Goal: Task Accomplishment & Management: Complete application form

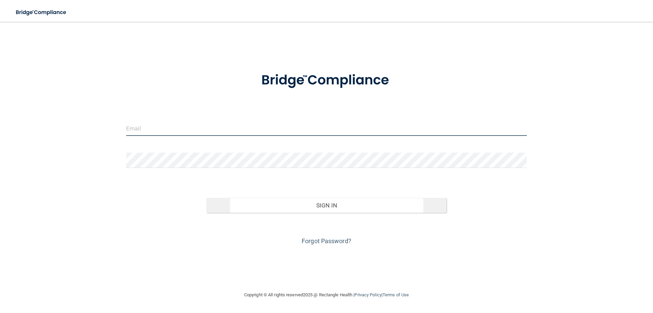
type input "[PERSON_NAME][EMAIL_ADDRESS][PERSON_NAME][DOMAIN_NAME]"
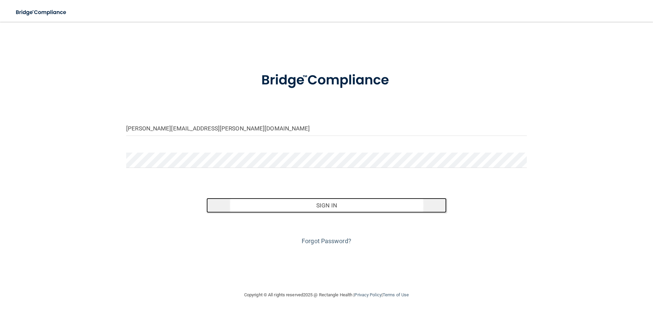
click at [336, 206] on button "Sign In" at bounding box center [326, 205] width 240 height 15
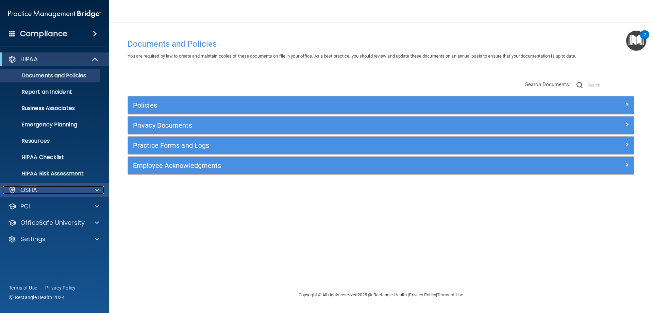
click at [97, 189] on span at bounding box center [97, 190] width 4 height 8
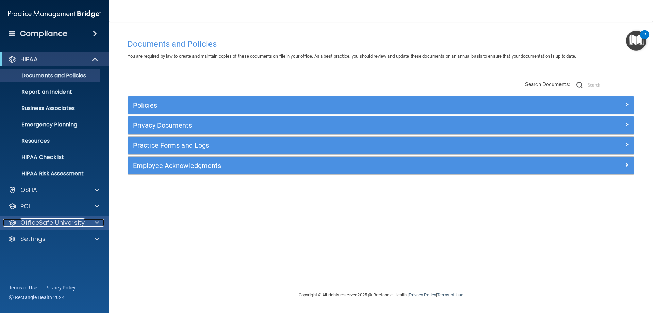
click at [96, 223] on span at bounding box center [97, 222] width 4 height 8
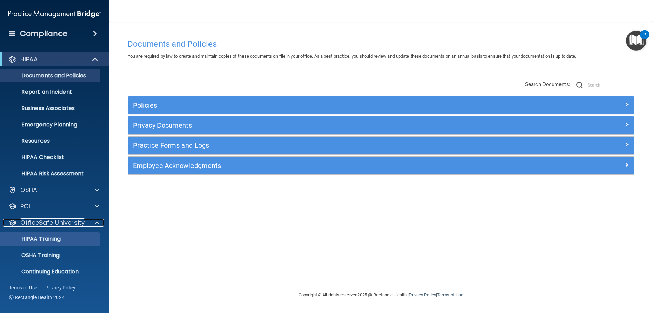
scroll to position [19, 0]
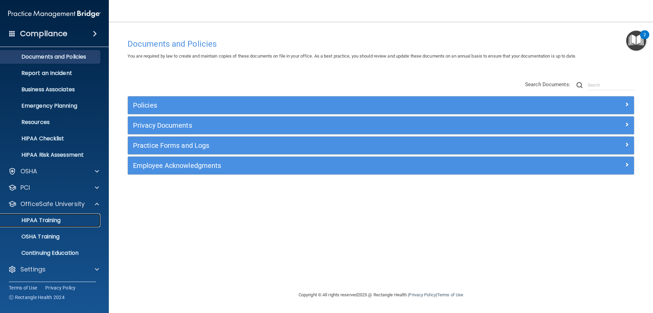
click at [63, 219] on div "HIPAA Training" at bounding box center [50, 220] width 93 height 7
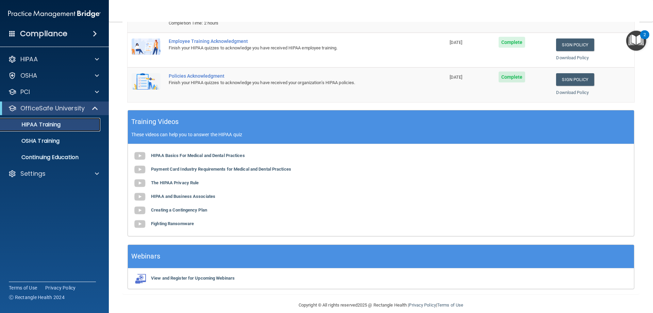
scroll to position [137, 0]
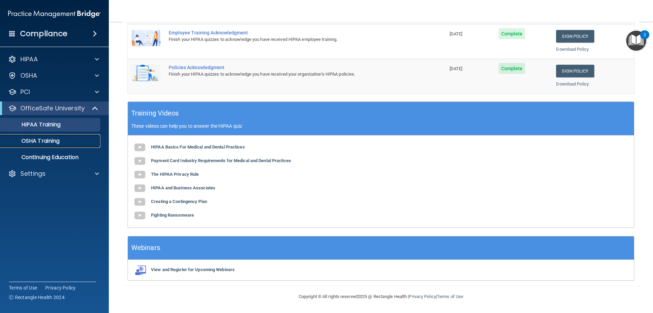
click at [54, 139] on p "OSHA Training" at bounding box center [31, 140] width 55 height 7
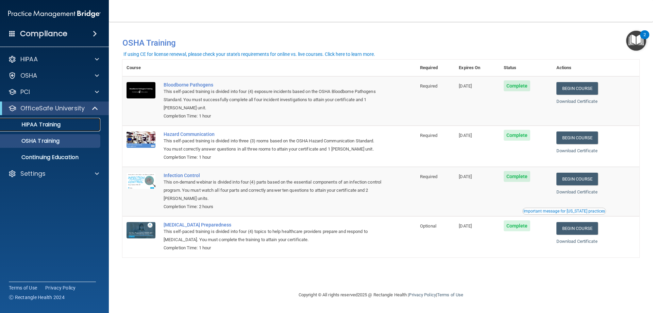
click at [57, 126] on p "HIPAA Training" at bounding box center [32, 124] width 56 height 7
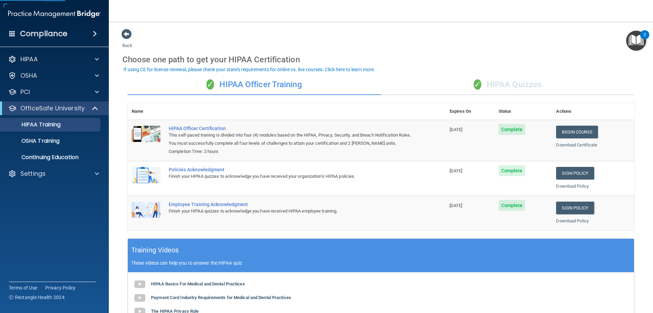
click at [509, 86] on div "✓ HIPAA Quizzes" at bounding box center [507, 84] width 253 height 20
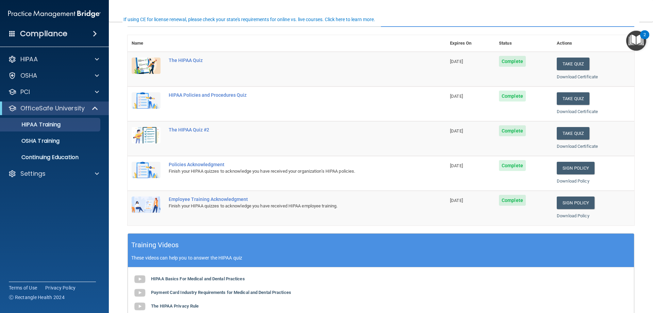
scroll to position [34, 0]
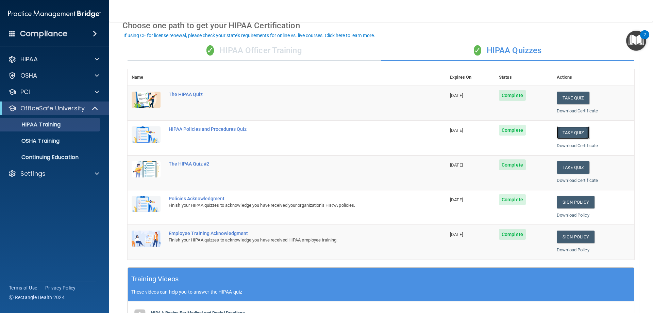
click at [570, 131] on button "Take Quiz" at bounding box center [573, 132] width 33 height 13
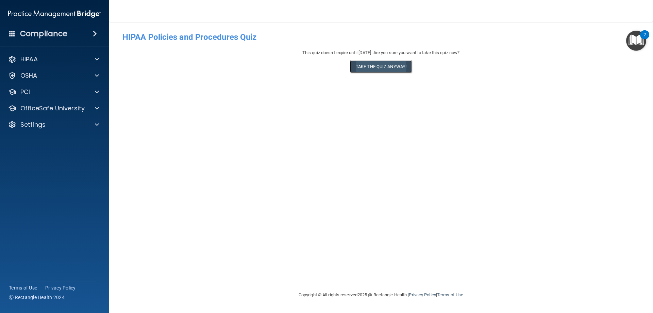
click at [375, 70] on button "Take the quiz anyway!" at bounding box center [381, 66] width 62 height 13
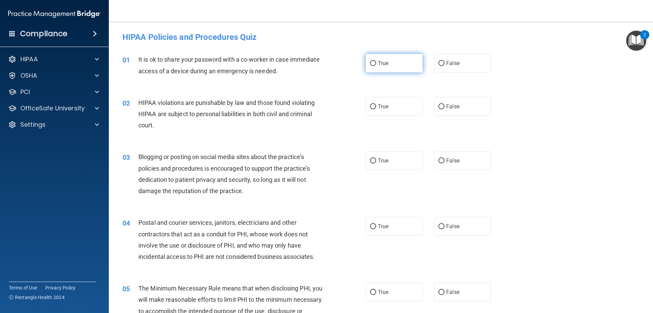
click at [370, 61] on input "True" at bounding box center [373, 63] width 6 height 5
radio input "true"
click at [372, 104] on input "True" at bounding box center [373, 106] width 6 height 5
radio input "true"
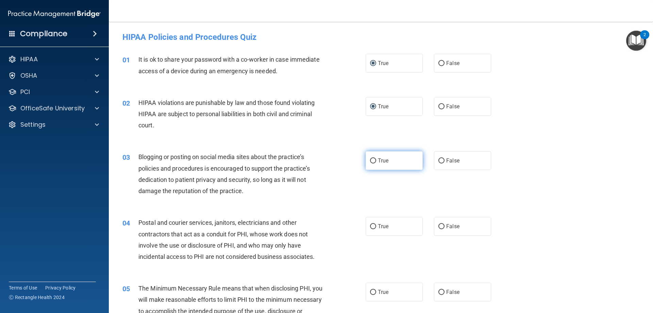
click at [373, 163] on input "True" at bounding box center [373, 160] width 6 height 5
radio input "true"
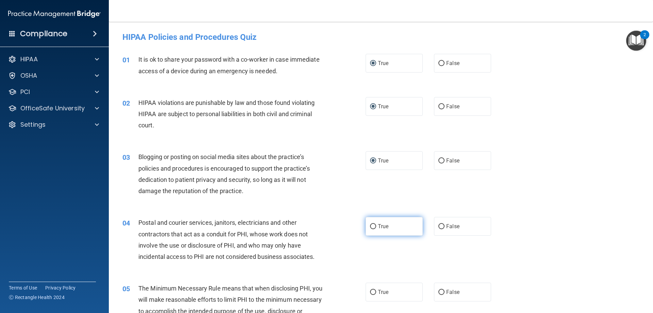
click at [373, 224] on input "True" at bounding box center [373, 226] width 6 height 5
radio input "true"
click at [371, 291] on input "True" at bounding box center [373, 291] width 6 height 5
radio input "true"
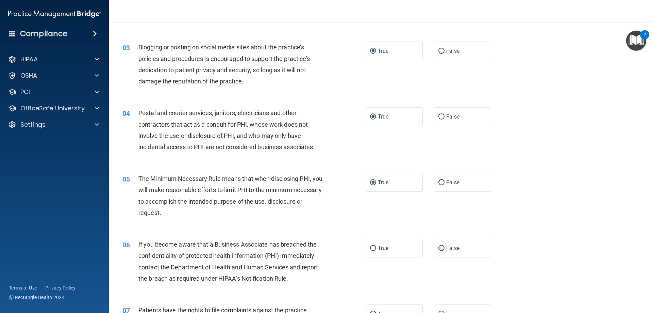
scroll to position [136, 0]
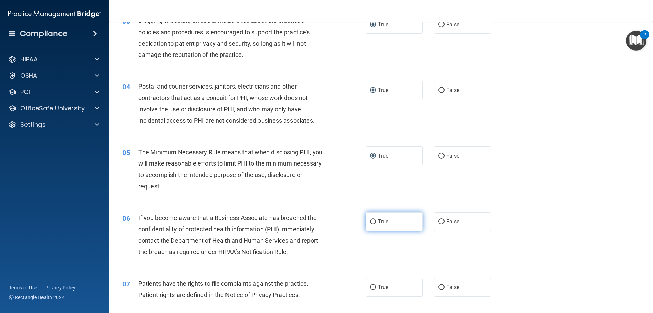
click at [372, 219] on input "True" at bounding box center [373, 221] width 6 height 5
radio input "true"
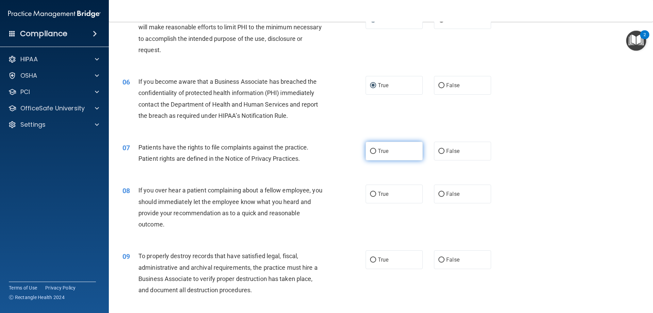
click at [372, 151] on input "True" at bounding box center [373, 151] width 6 height 5
radio input "true"
click at [371, 191] on input "True" at bounding box center [373, 193] width 6 height 5
radio input "true"
click at [372, 263] on label "True" at bounding box center [394, 259] width 57 height 19
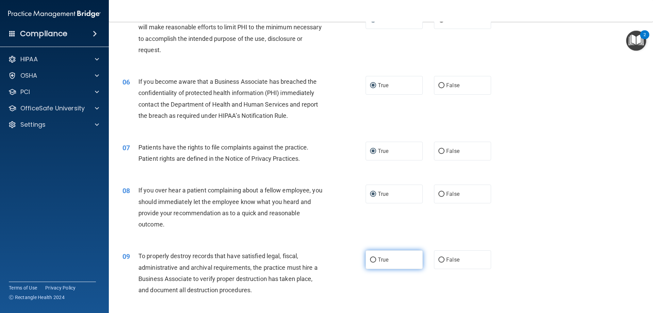
click at [372, 262] on input "True" at bounding box center [373, 259] width 6 height 5
radio input "true"
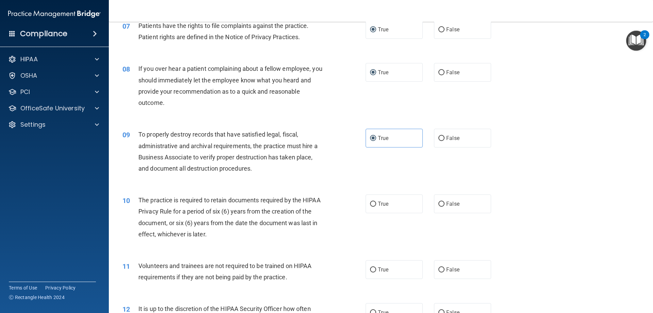
scroll to position [408, 0]
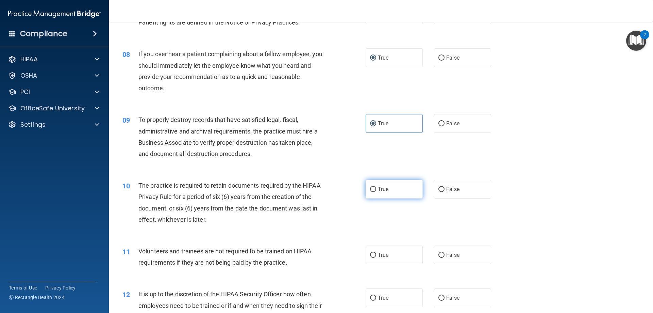
click at [370, 188] on input "True" at bounding box center [373, 189] width 6 height 5
radio input "true"
click at [370, 253] on input "True" at bounding box center [373, 254] width 6 height 5
radio input "true"
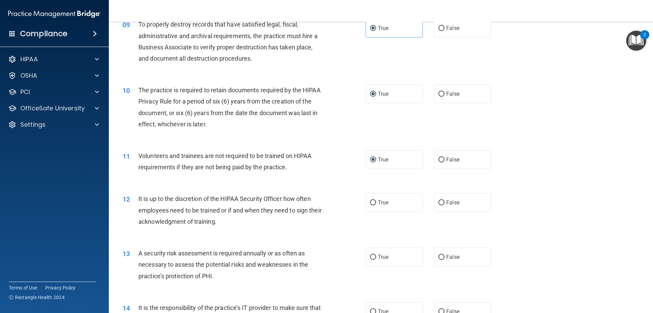
scroll to position [510, 0]
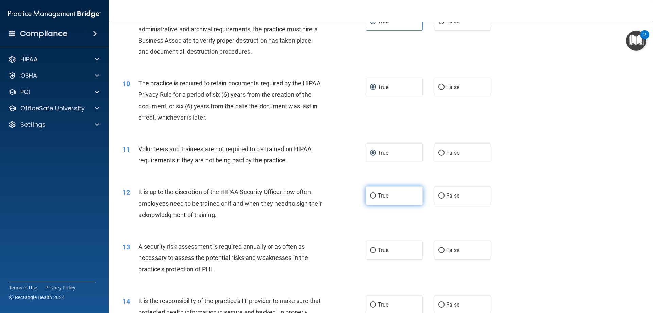
click at [372, 195] on input "True" at bounding box center [373, 195] width 6 height 5
radio input "true"
click at [371, 248] on input "True" at bounding box center [373, 250] width 6 height 5
radio input "true"
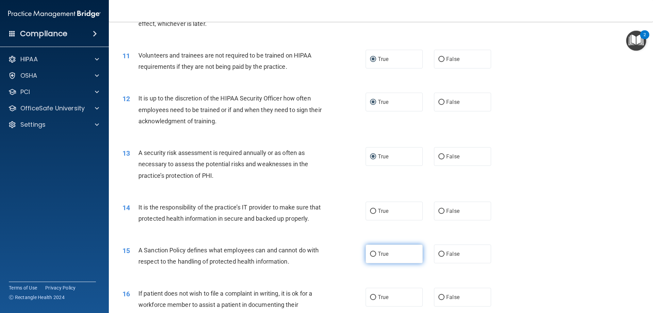
scroll to position [612, 0]
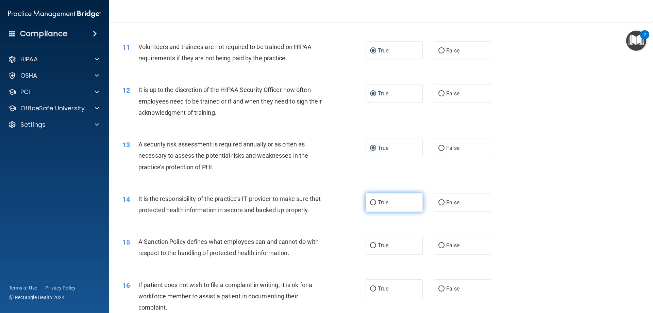
click at [370, 203] on input "True" at bounding box center [373, 202] width 6 height 5
radio input "true"
click at [372, 248] on input "True" at bounding box center [373, 245] width 6 height 5
radio input "true"
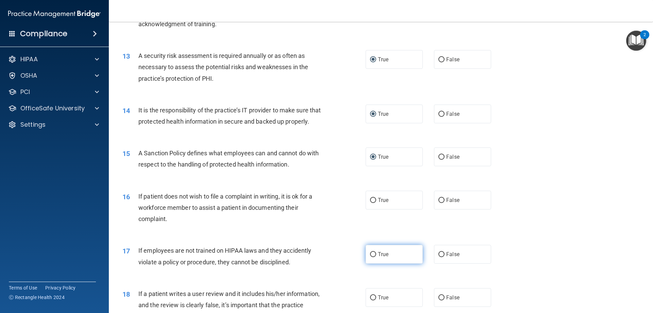
scroll to position [748, 0]
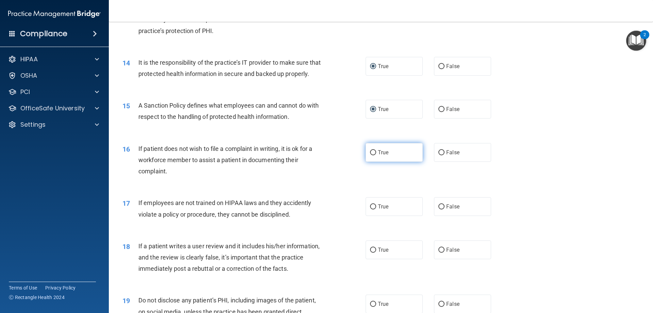
click at [370, 155] on input "True" at bounding box center [373, 152] width 6 height 5
radio input "true"
click at [371, 209] on input "True" at bounding box center [373, 206] width 6 height 5
radio input "true"
click at [370, 252] on input "True" at bounding box center [373, 249] width 6 height 5
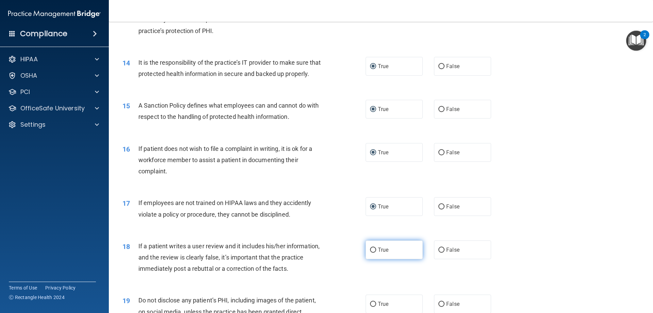
radio input "true"
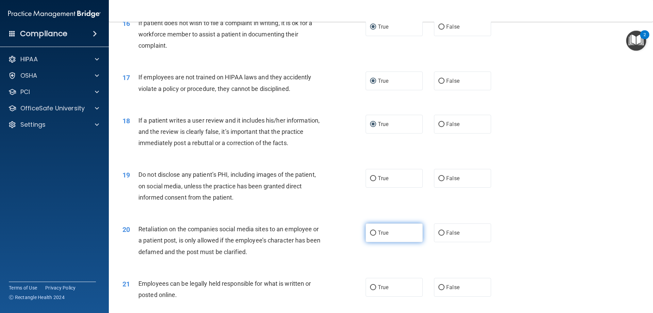
scroll to position [884, 0]
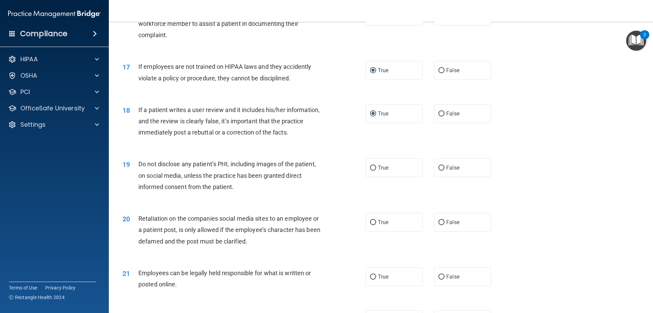
drag, startPoint x: 372, startPoint y: 180, endPoint x: 371, endPoint y: 208, distance: 28.2
click at [372, 170] on input "True" at bounding box center [373, 167] width 6 height 5
radio input "true"
click at [372, 225] on input "True" at bounding box center [373, 222] width 6 height 5
radio input "true"
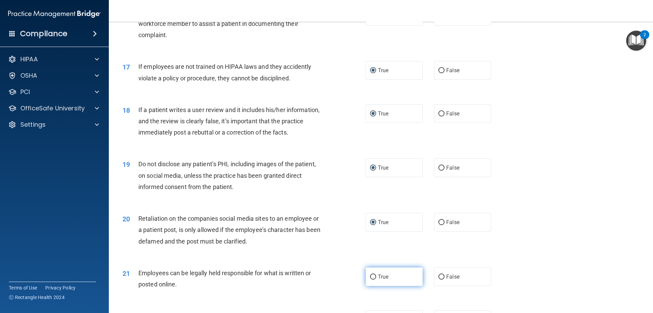
click at [370, 279] on input "True" at bounding box center [373, 276] width 6 height 5
radio input "true"
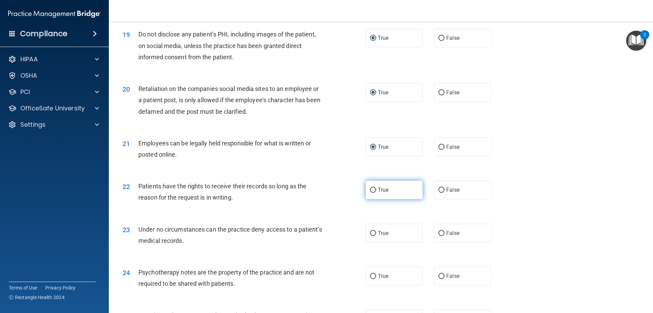
scroll to position [1020, 0]
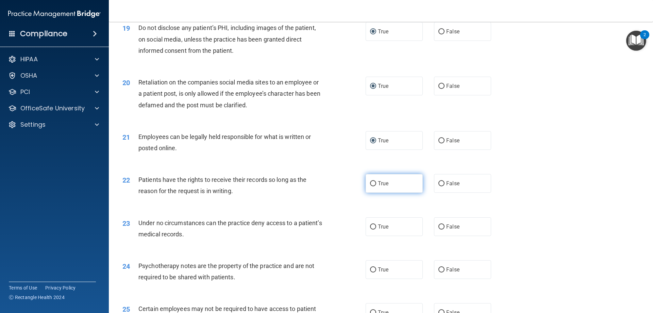
click at [371, 186] on input "True" at bounding box center [373, 183] width 6 height 5
radio input "true"
click at [371, 229] on input "True" at bounding box center [373, 226] width 6 height 5
radio input "true"
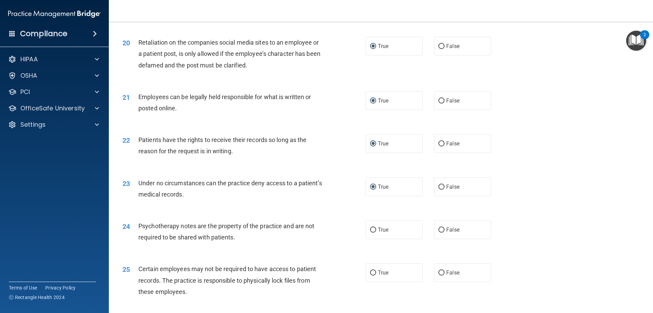
scroll to position [1122, 0]
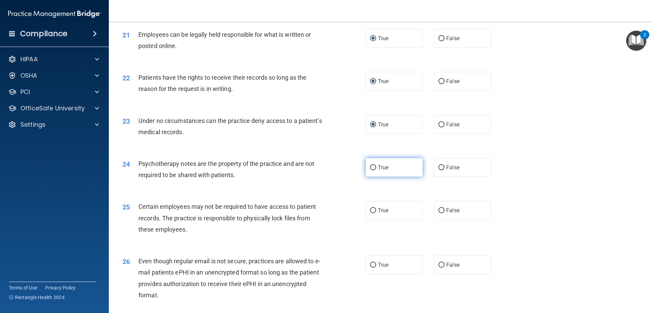
drag, startPoint x: 371, startPoint y: 178, endPoint x: 371, endPoint y: 186, distance: 7.8
click at [371, 170] on input "True" at bounding box center [373, 167] width 6 height 5
radio input "true"
click at [372, 213] on input "True" at bounding box center [373, 210] width 6 height 5
radio input "true"
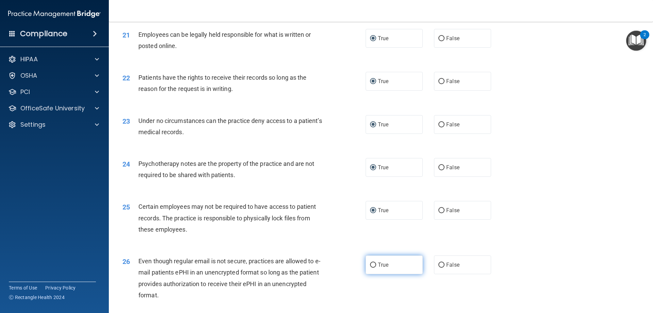
click at [371, 267] on input "True" at bounding box center [373, 264] width 6 height 5
radio input "true"
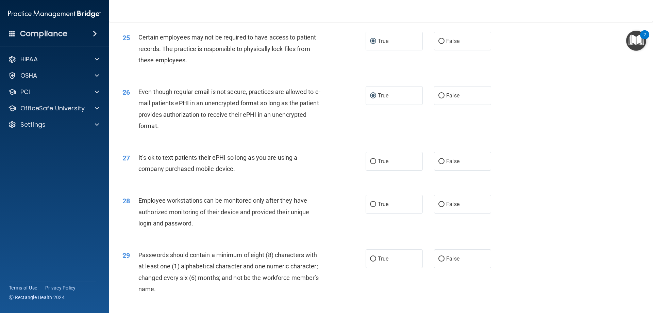
scroll to position [1292, 0]
click at [372, 163] on input "True" at bounding box center [373, 160] width 6 height 5
radio input "true"
click at [371, 206] on input "True" at bounding box center [373, 203] width 6 height 5
radio input "true"
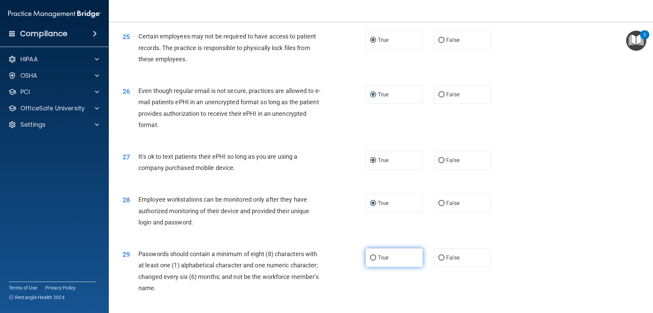
drag, startPoint x: 371, startPoint y: 267, endPoint x: 386, endPoint y: 250, distance: 22.9
click at [371, 260] on input "True" at bounding box center [373, 257] width 6 height 5
radio input "true"
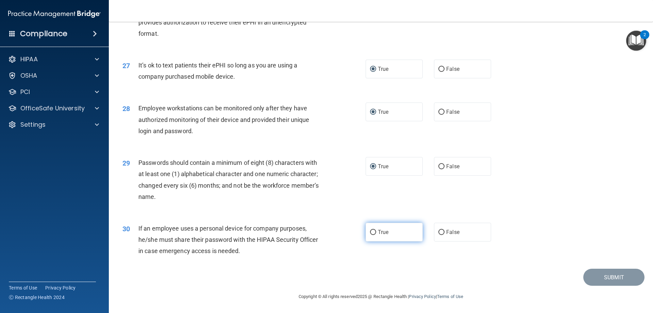
scroll to position [1394, 0]
click at [371, 232] on input "True" at bounding box center [373, 232] width 6 height 5
radio input "true"
click at [607, 278] on button "Submit" at bounding box center [613, 276] width 61 height 17
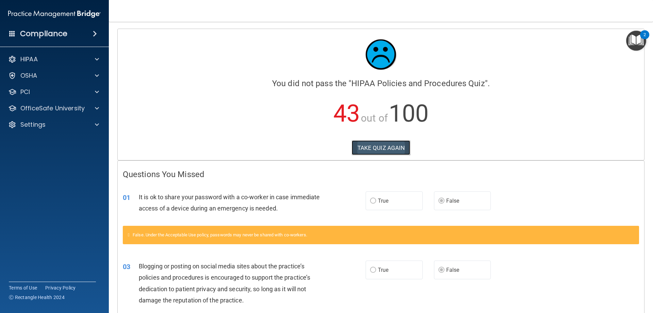
click at [383, 143] on button "TAKE QUIZ AGAIN" at bounding box center [381, 147] width 59 height 15
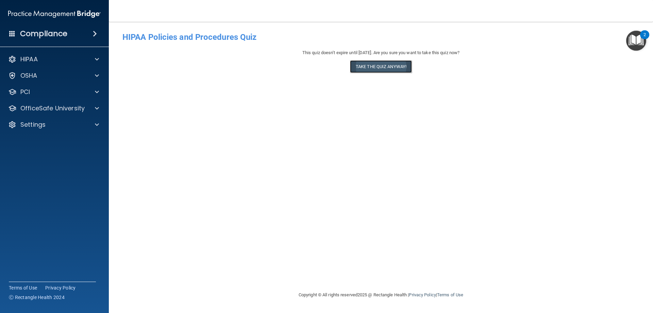
click at [396, 66] on button "Take the quiz anyway!" at bounding box center [381, 66] width 62 height 13
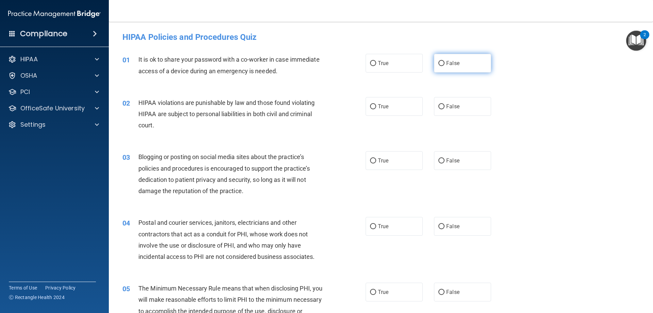
click at [438, 62] on input "False" at bounding box center [441, 63] width 6 height 5
radio input "true"
click at [371, 106] on input "True" at bounding box center [373, 106] width 6 height 5
radio input "true"
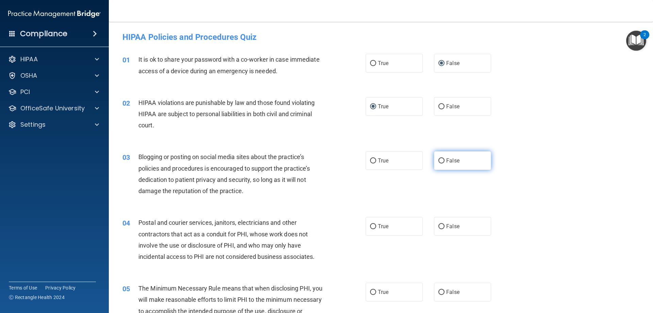
click at [440, 160] on input "False" at bounding box center [441, 160] width 6 height 5
radio input "true"
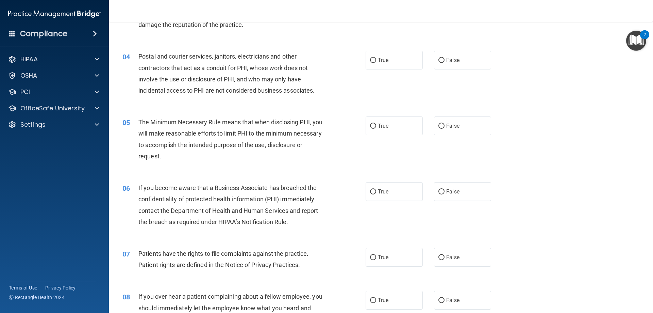
scroll to position [170, 0]
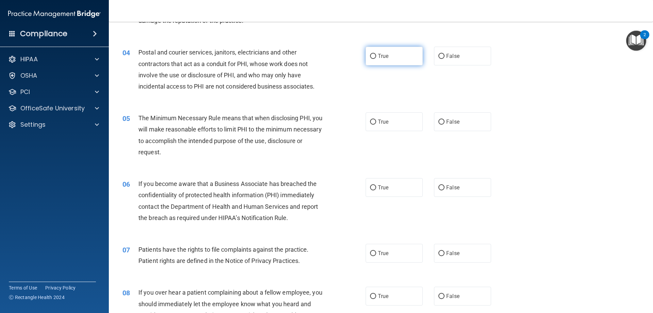
click at [370, 54] on input "True" at bounding box center [373, 56] width 6 height 5
radio input "true"
click at [370, 121] on input "True" at bounding box center [373, 121] width 6 height 5
radio input "true"
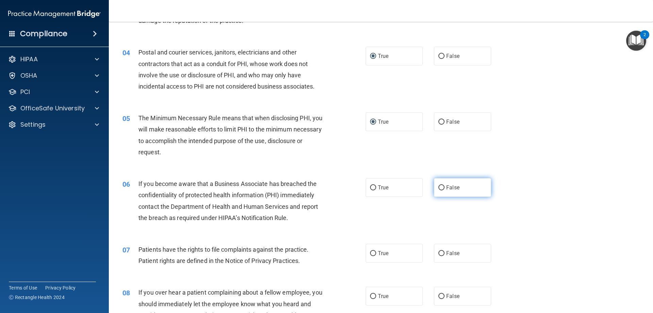
click at [439, 185] on input "False" at bounding box center [441, 187] width 6 height 5
radio input "true"
click at [370, 253] on input "True" at bounding box center [373, 253] width 6 height 5
radio input "true"
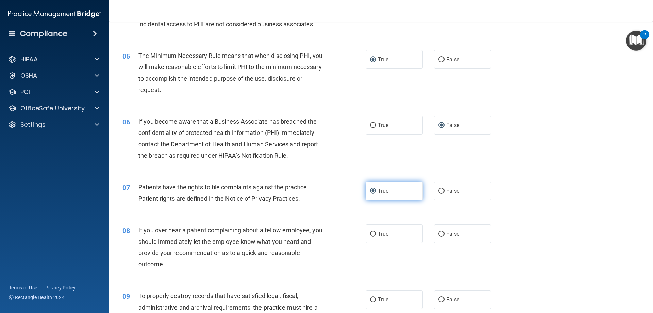
scroll to position [238, 0]
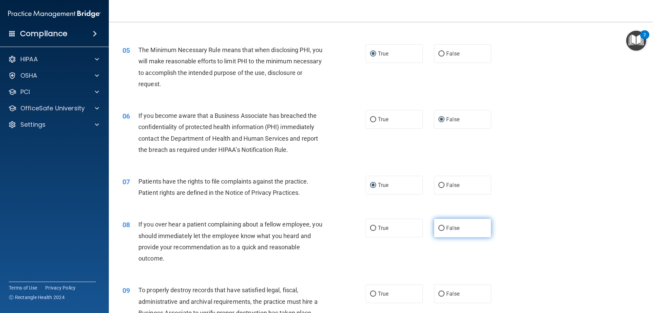
click at [441, 229] on input "False" at bounding box center [441, 227] width 6 height 5
radio input "true"
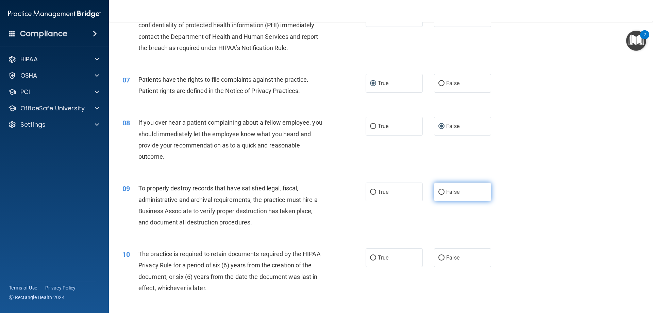
scroll to position [340, 0]
click at [438, 191] on input "False" at bounding box center [441, 191] width 6 height 5
radio input "true"
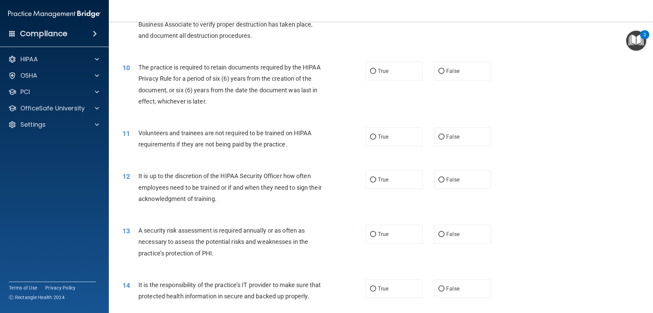
scroll to position [544, 0]
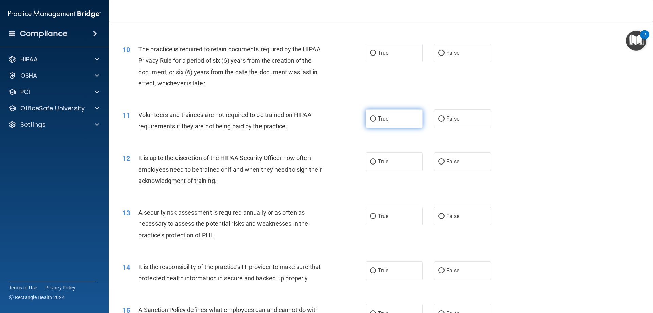
click at [370, 119] on input "True" at bounding box center [373, 118] width 6 height 5
radio input "true"
click at [370, 53] on input "True" at bounding box center [373, 53] width 6 height 5
radio input "true"
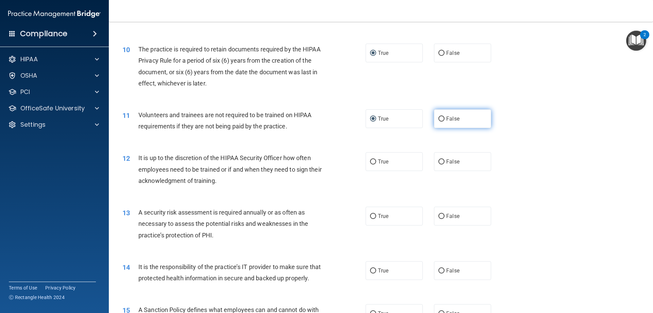
click at [438, 117] on input "False" at bounding box center [441, 118] width 6 height 5
radio input "true"
radio input "false"
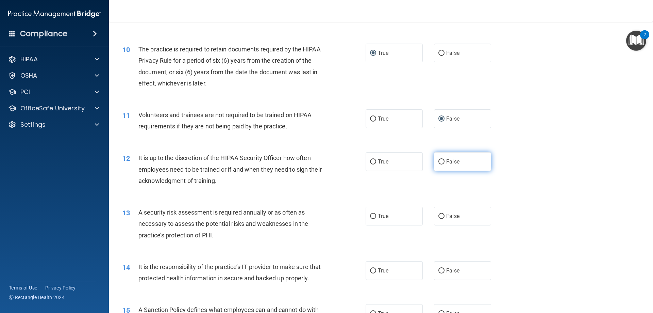
click at [439, 163] on input "False" at bounding box center [441, 161] width 6 height 5
radio input "true"
click at [372, 215] on input "True" at bounding box center [373, 216] width 6 height 5
radio input "true"
click at [439, 270] on input "False" at bounding box center [441, 270] width 6 height 5
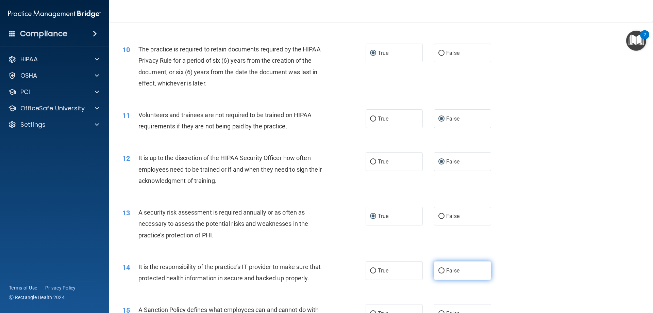
radio input "true"
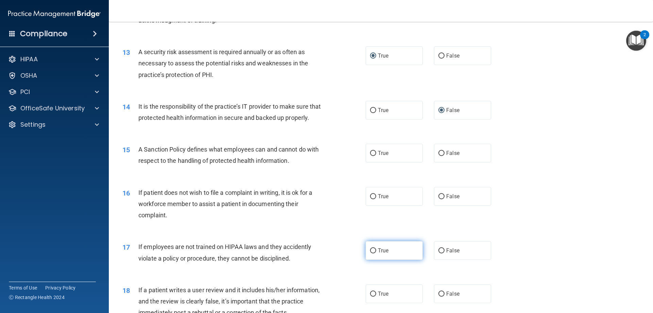
scroll to position [714, 0]
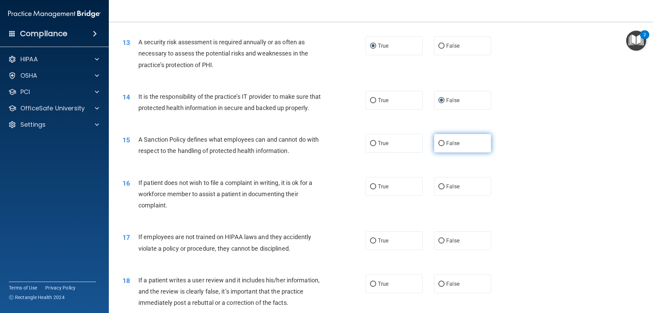
click at [439, 146] on input "False" at bounding box center [441, 143] width 6 height 5
radio input "true"
click at [371, 189] on input "True" at bounding box center [373, 186] width 6 height 5
radio input "true"
click at [439, 243] on input "False" at bounding box center [441, 240] width 6 height 5
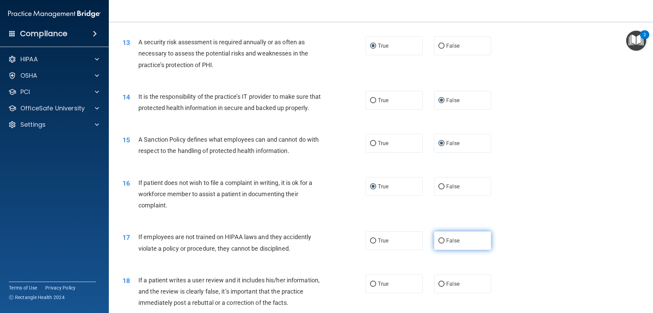
radio input "true"
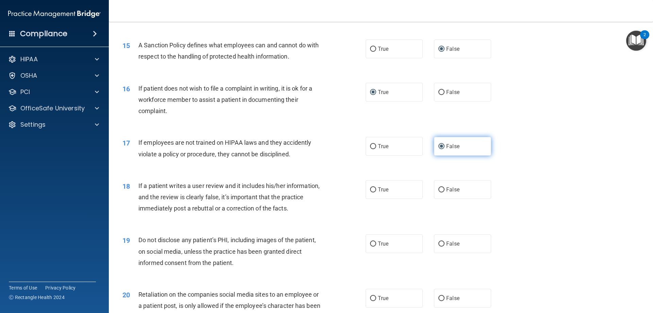
scroll to position [816, 0]
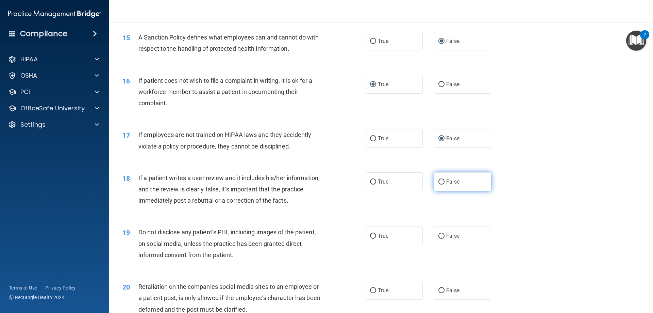
click at [438, 184] on input "False" at bounding box center [441, 181] width 6 height 5
radio input "true"
click at [371, 238] on input "True" at bounding box center [373, 235] width 6 height 5
radio input "true"
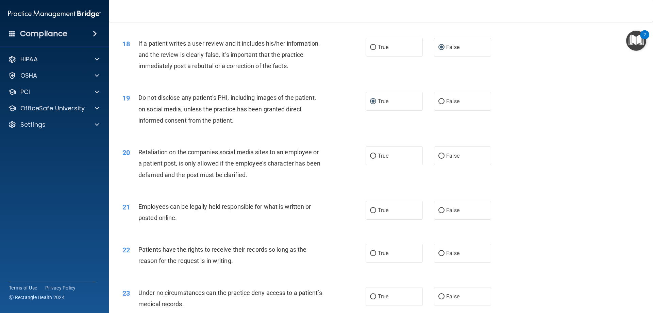
scroll to position [952, 0]
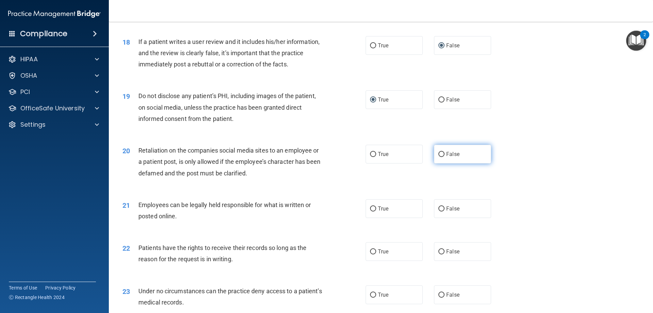
click at [439, 157] on input "False" at bounding box center [441, 154] width 6 height 5
radio input "true"
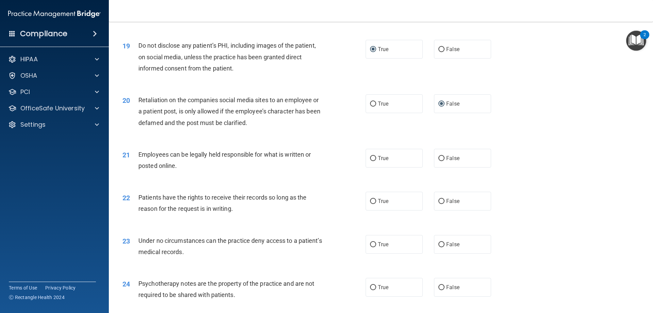
scroll to position [1020, 0]
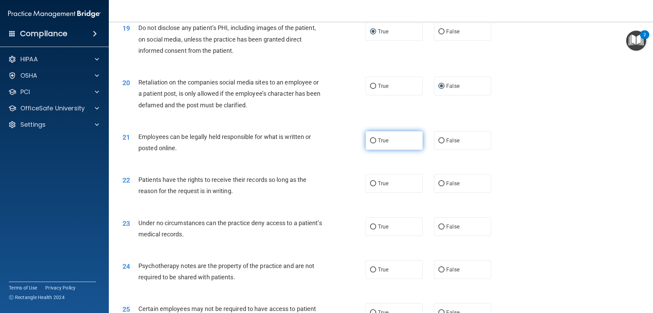
click at [370, 143] on input "True" at bounding box center [373, 140] width 6 height 5
radio input "true"
click at [438, 186] on input "False" at bounding box center [441, 183] width 6 height 5
radio input "true"
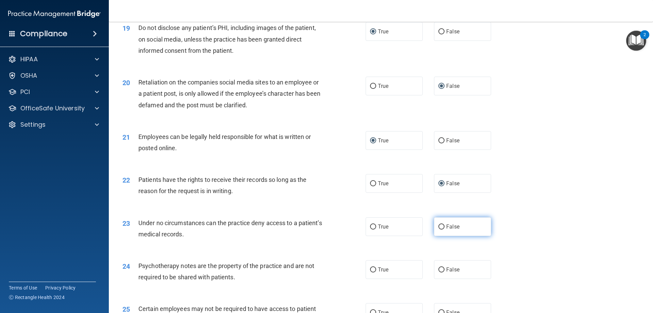
click at [438, 229] on input "False" at bounding box center [441, 226] width 6 height 5
radio input "true"
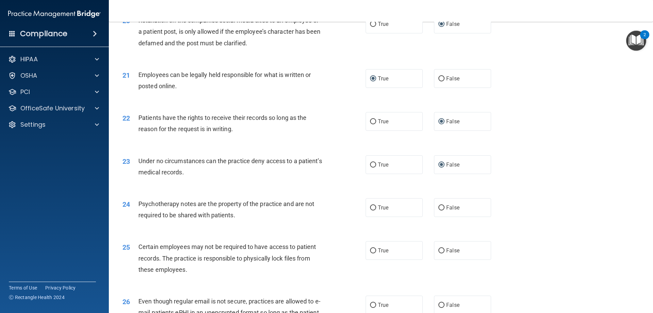
scroll to position [1088, 0]
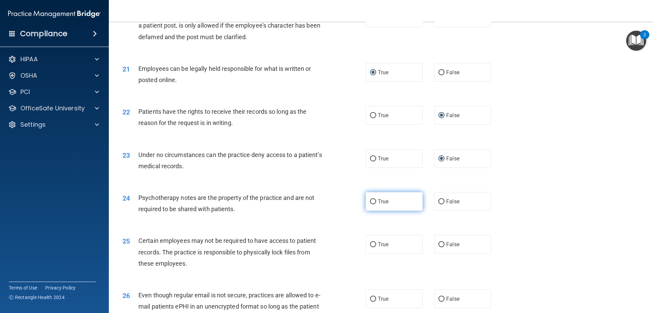
click at [372, 204] on input "True" at bounding box center [373, 201] width 6 height 5
radio input "true"
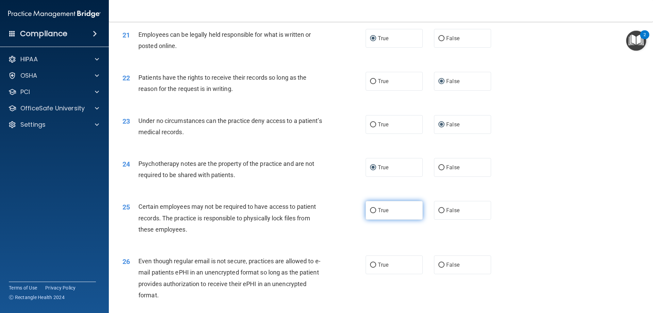
click at [370, 213] on input "True" at bounding box center [373, 210] width 6 height 5
radio input "true"
click at [371, 267] on input "True" at bounding box center [373, 264] width 6 height 5
radio input "true"
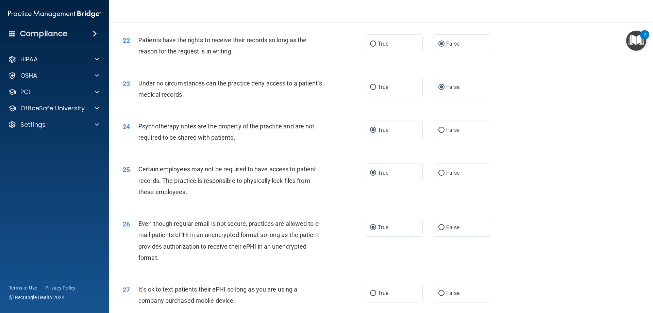
scroll to position [1190, 0]
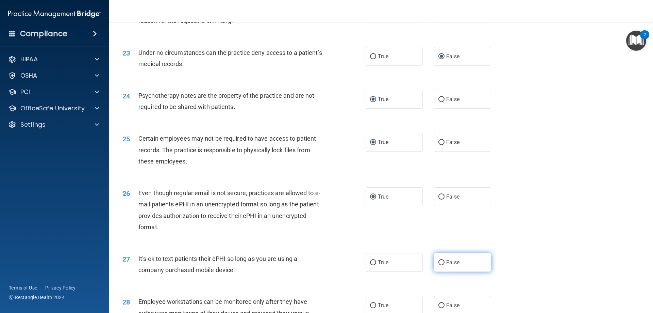
click at [438, 265] on input "False" at bounding box center [441, 262] width 6 height 5
radio input "true"
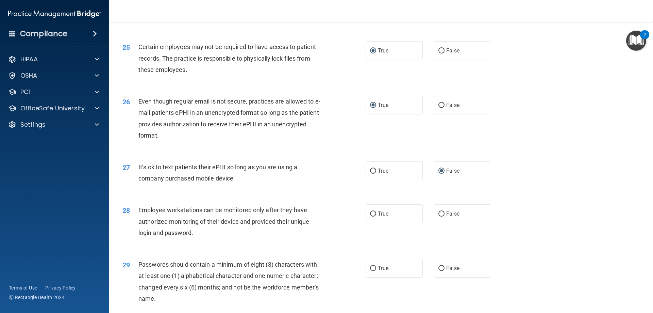
scroll to position [1292, 0]
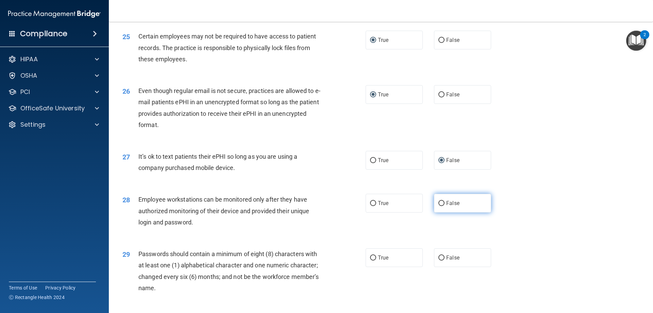
click at [439, 206] on input "False" at bounding box center [441, 203] width 6 height 5
radio input "true"
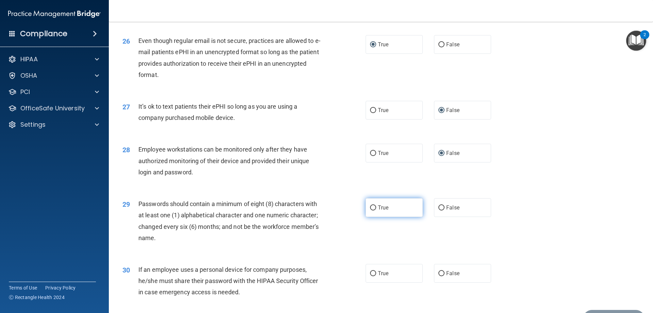
scroll to position [1360, 0]
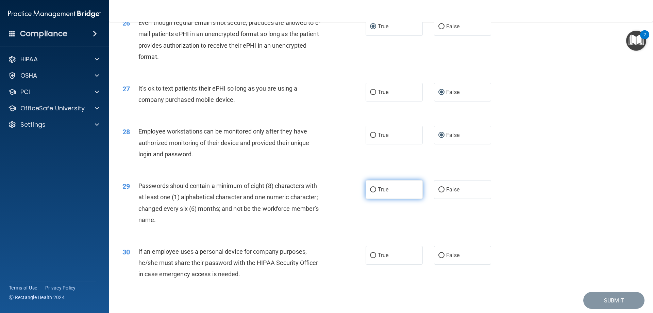
click at [370, 192] on input "True" at bounding box center [373, 189] width 6 height 5
radio input "true"
click at [439, 258] on input "False" at bounding box center [441, 255] width 6 height 5
radio input "true"
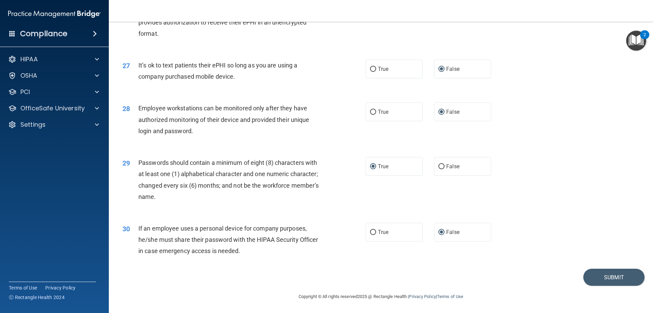
scroll to position [1395, 0]
click at [602, 274] on button "Submit" at bounding box center [613, 276] width 61 height 17
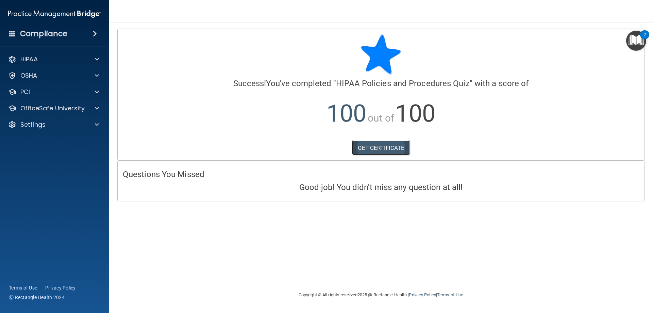
click at [393, 148] on link "GET CERTIFICATE" at bounding box center [381, 147] width 58 height 15
click at [87, 106] on div at bounding box center [95, 108] width 17 height 8
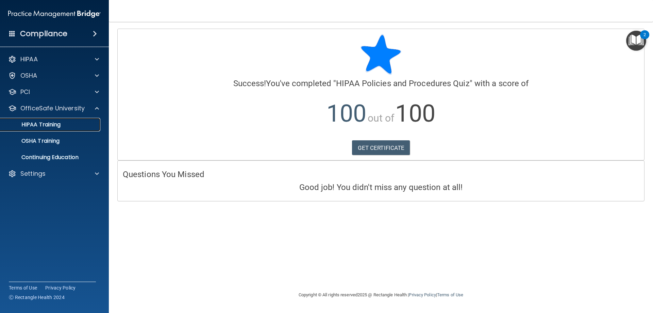
click at [73, 123] on div "HIPAA Training" at bounding box center [50, 124] width 93 height 7
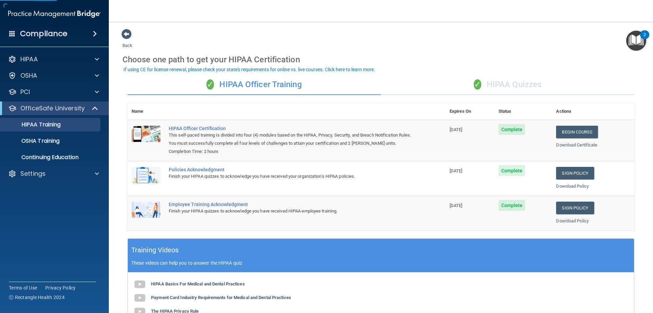
click at [524, 86] on div "✓ HIPAA Quizzes" at bounding box center [507, 84] width 253 height 20
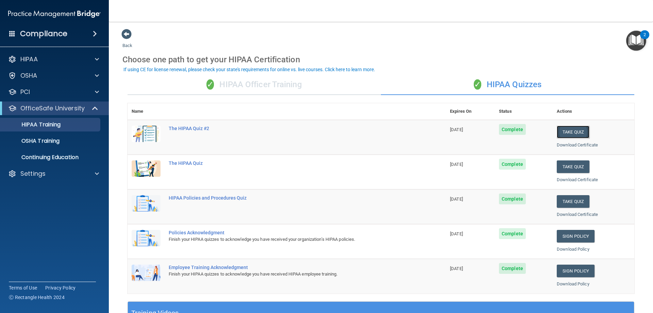
click at [572, 131] on button "Take Quiz" at bounding box center [573, 131] width 33 height 13
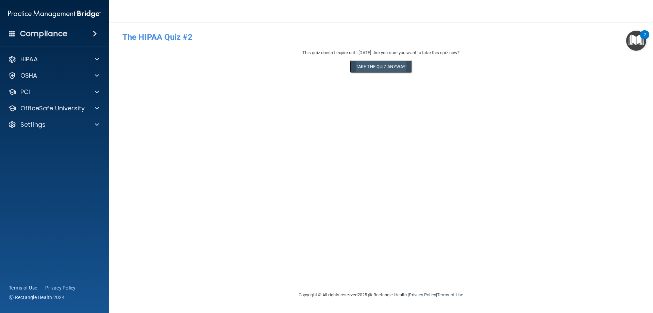
click at [389, 67] on button "Take the quiz anyway!" at bounding box center [381, 66] width 62 height 13
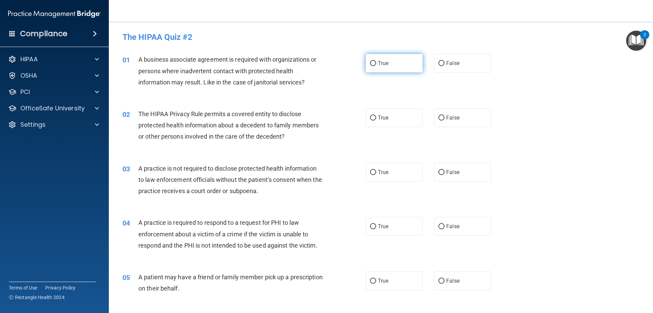
click at [371, 64] on input "True" at bounding box center [373, 63] width 6 height 5
radio input "true"
click at [371, 109] on div "02 The HIPAA Privacy Rule permits a covered entity to disclose protected health…" at bounding box center [380, 127] width 527 height 54
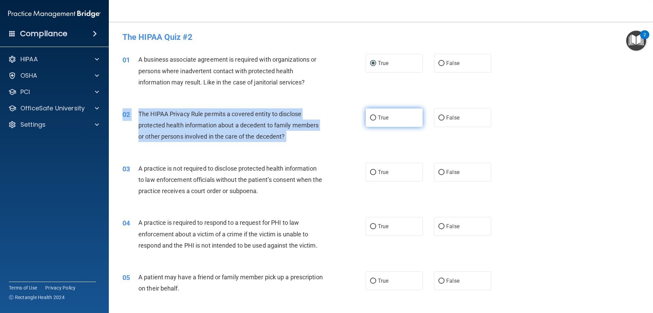
click at [370, 119] on input "True" at bounding box center [373, 117] width 6 height 5
radio input "true"
drag, startPoint x: 372, startPoint y: 170, endPoint x: 371, endPoint y: 176, distance: 5.5
click at [372, 171] on input "True" at bounding box center [373, 172] width 6 height 5
radio input "true"
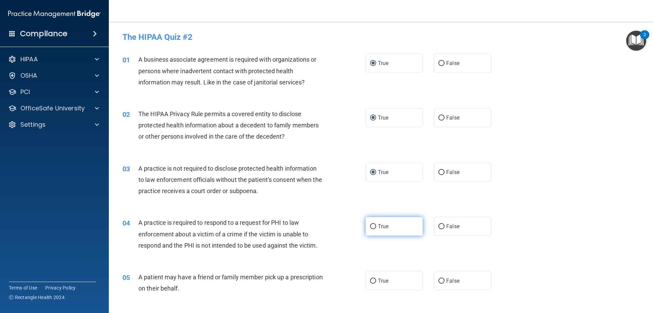
click at [370, 222] on label "True" at bounding box center [394, 226] width 57 height 19
click at [370, 224] on input "True" at bounding box center [373, 226] width 6 height 5
radio input "true"
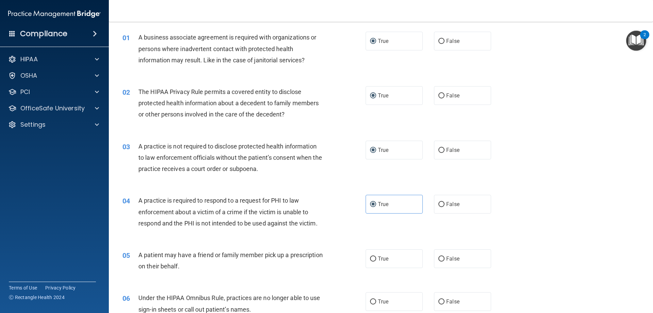
scroll to position [34, 0]
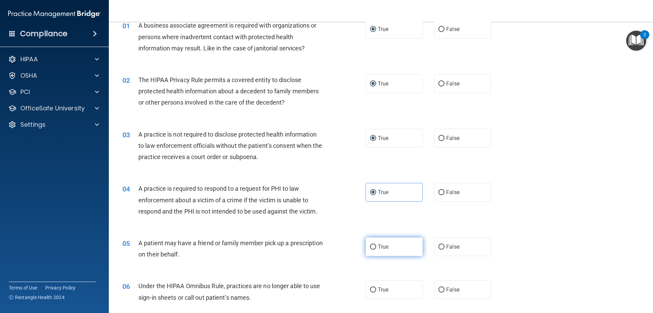
click at [370, 245] on input "True" at bounding box center [373, 246] width 6 height 5
radio input "true"
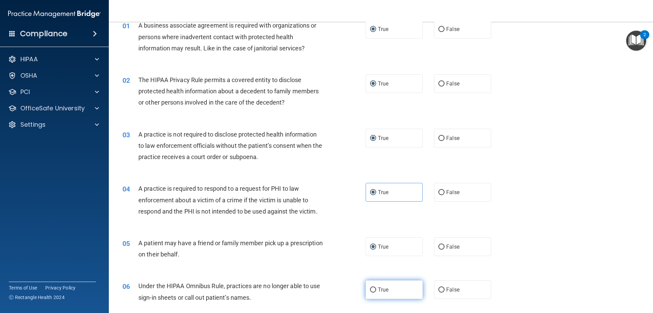
click at [370, 289] on input "True" at bounding box center [373, 289] width 6 height 5
radio input "true"
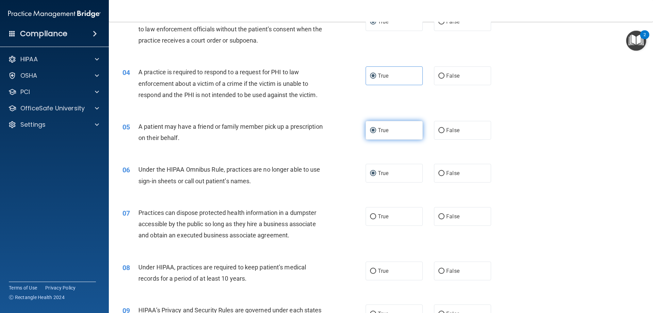
scroll to position [170, 0]
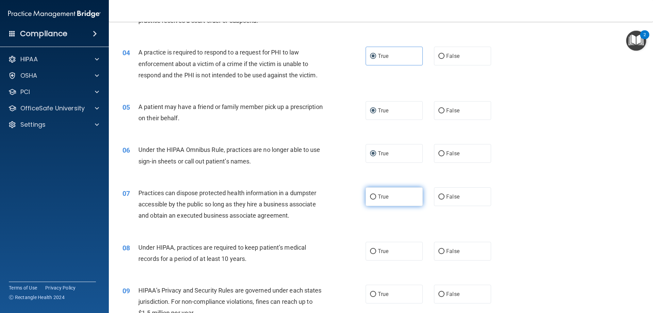
click at [371, 198] on input "True" at bounding box center [373, 196] width 6 height 5
radio input "true"
click at [372, 251] on input "True" at bounding box center [373, 251] width 6 height 5
radio input "true"
click at [370, 294] on input "True" at bounding box center [373, 293] width 6 height 5
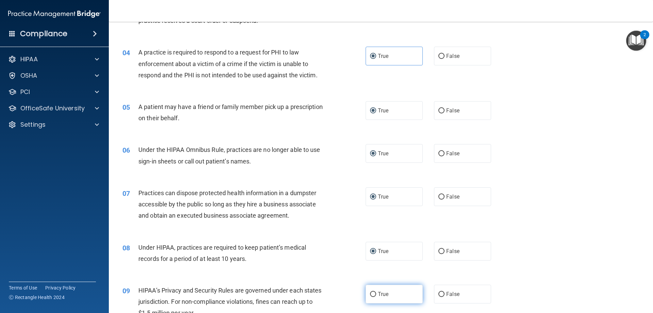
radio input "true"
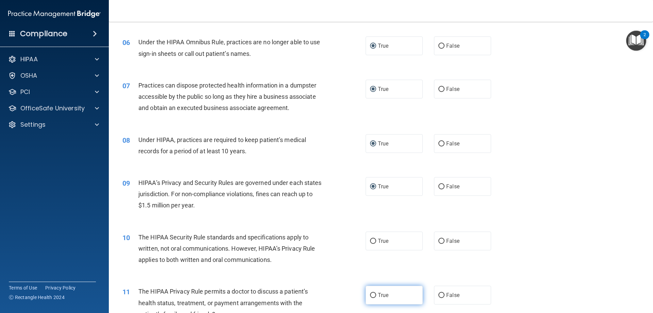
scroll to position [306, 0]
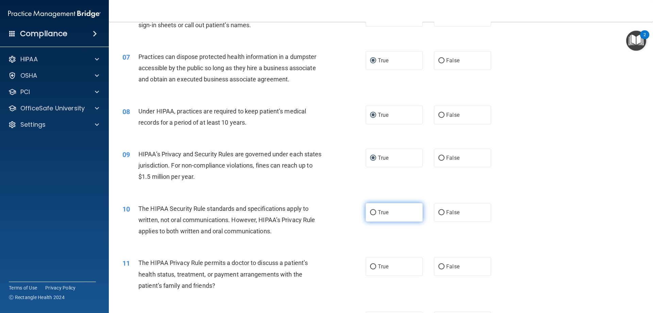
click at [373, 213] on input "True" at bounding box center [373, 212] width 6 height 5
radio input "true"
click at [372, 267] on input "True" at bounding box center [373, 266] width 6 height 5
radio input "true"
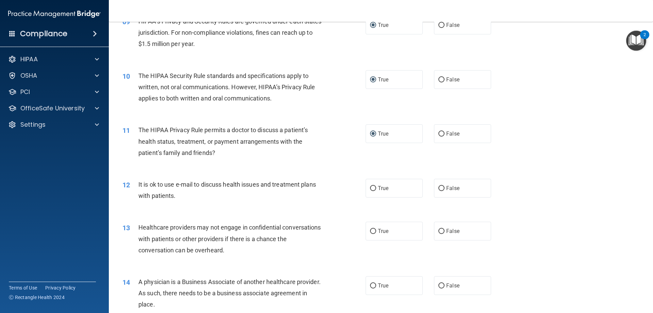
scroll to position [442, 0]
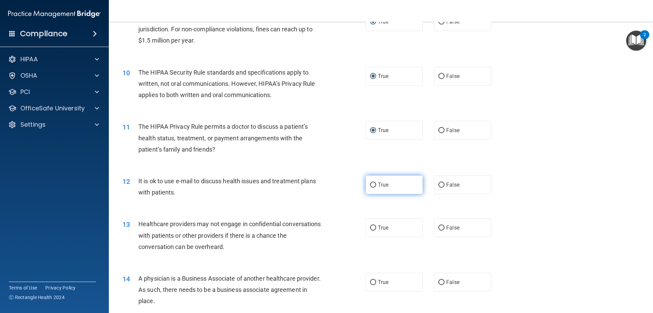
click at [370, 184] on input "True" at bounding box center [373, 184] width 6 height 5
radio input "true"
click at [370, 230] on input "True" at bounding box center [373, 227] width 6 height 5
radio input "true"
drag, startPoint x: 371, startPoint y: 281, endPoint x: 374, endPoint y: 281, distance: 3.5
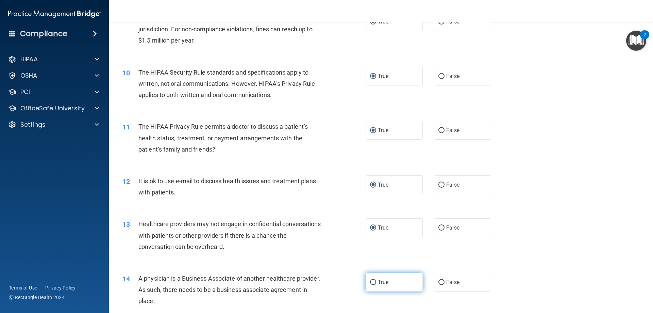
click at [371, 281] on input "True" at bounding box center [373, 282] width 6 height 5
radio input "true"
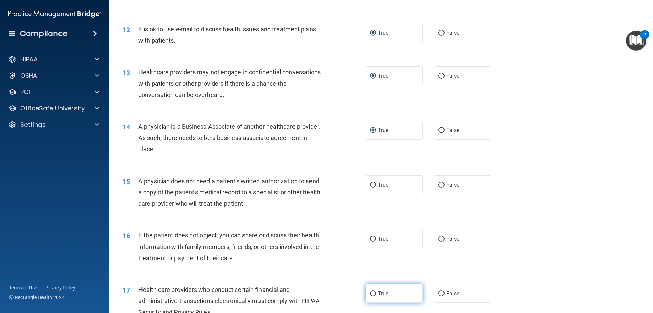
scroll to position [612, 0]
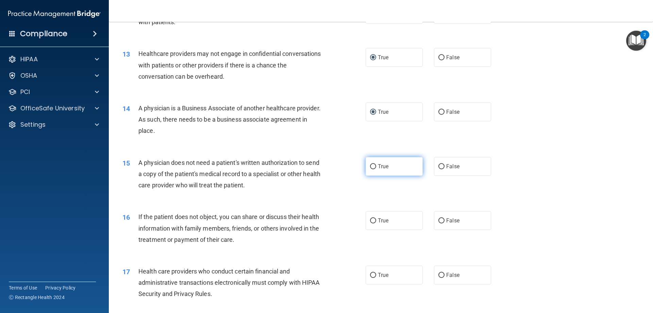
click at [372, 167] on input "True" at bounding box center [373, 166] width 6 height 5
radio input "true"
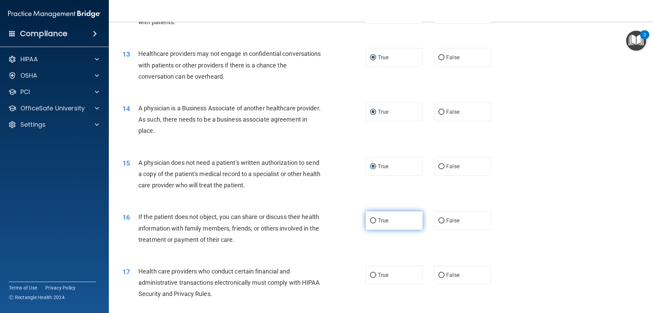
click at [370, 218] on input "True" at bounding box center [373, 220] width 6 height 5
radio input "true"
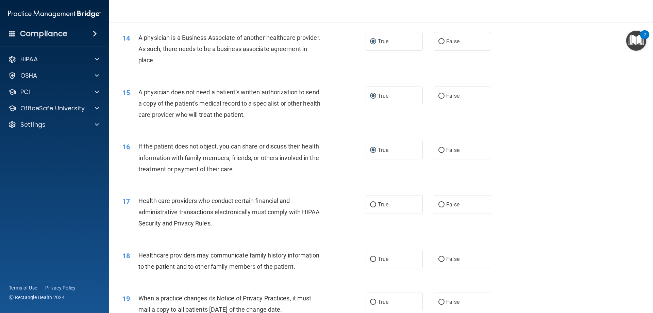
scroll to position [714, 0]
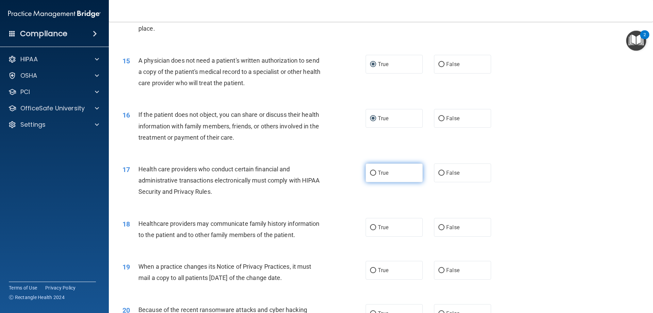
click at [371, 171] on input "True" at bounding box center [373, 172] width 6 height 5
radio input "true"
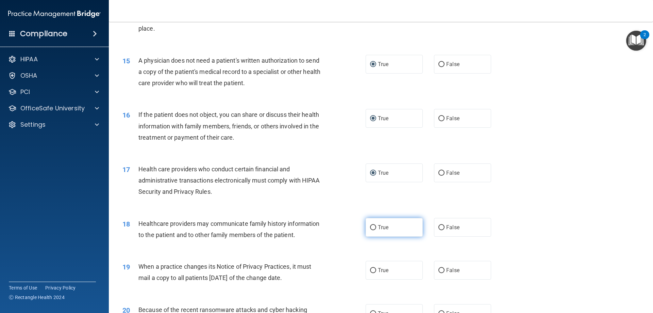
click at [372, 225] on input "True" at bounding box center [373, 227] width 6 height 5
radio input "true"
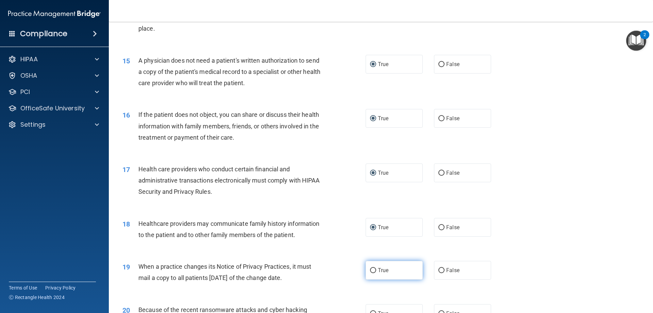
click at [371, 271] on input "True" at bounding box center [373, 270] width 6 height 5
radio input "true"
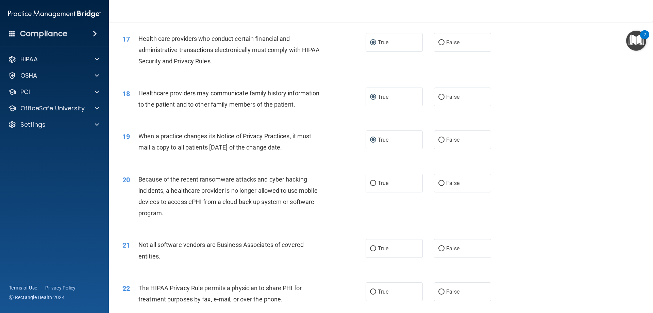
scroll to position [850, 0]
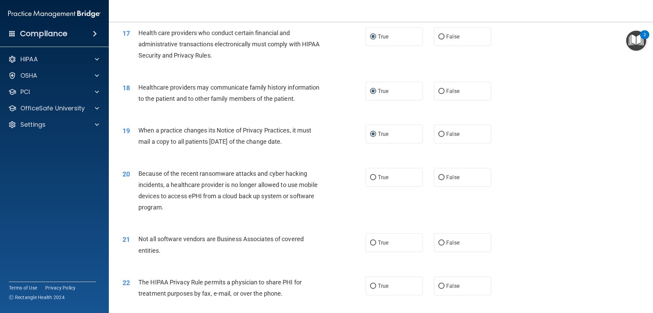
drag, startPoint x: 372, startPoint y: 177, endPoint x: 372, endPoint y: 188, distance: 10.9
click at [372, 177] on input "True" at bounding box center [373, 177] width 6 height 5
radio input "true"
drag, startPoint x: 371, startPoint y: 239, endPoint x: 378, endPoint y: 251, distance: 13.0
click at [371, 240] on input "True" at bounding box center [373, 242] width 6 height 5
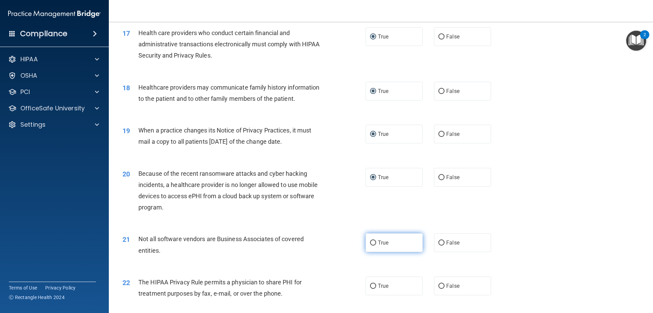
radio input "true"
click at [371, 285] on input "True" at bounding box center [373, 285] width 6 height 5
radio input "true"
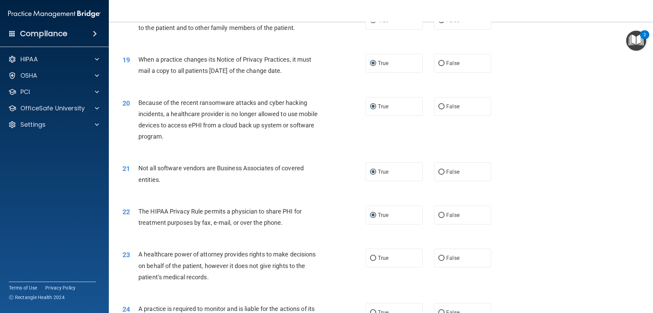
scroll to position [1020, 0]
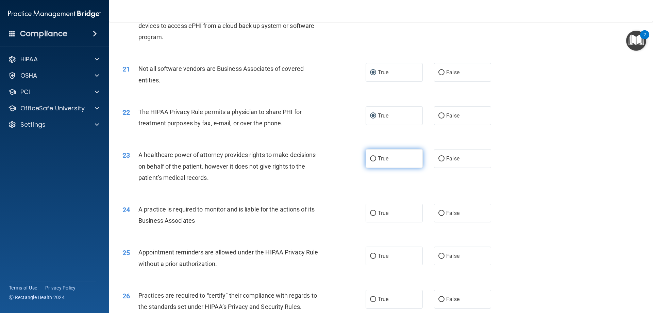
click at [375, 164] on label "True" at bounding box center [394, 158] width 57 height 19
click at [375, 161] on input "True" at bounding box center [373, 158] width 6 height 5
radio input "true"
click at [370, 213] on input "True" at bounding box center [373, 213] width 6 height 5
radio input "true"
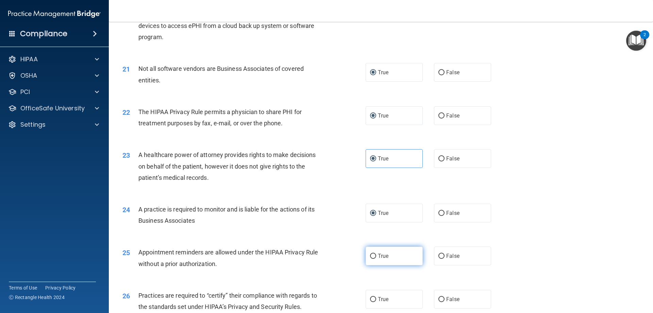
click at [370, 255] on input "True" at bounding box center [373, 255] width 6 height 5
radio input "true"
click at [370, 297] on input "True" at bounding box center [373, 299] width 6 height 5
radio input "true"
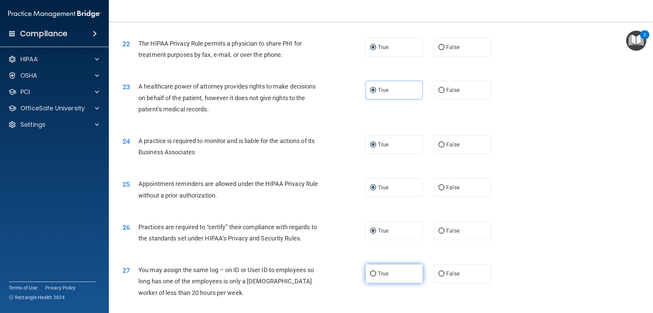
scroll to position [1156, 0]
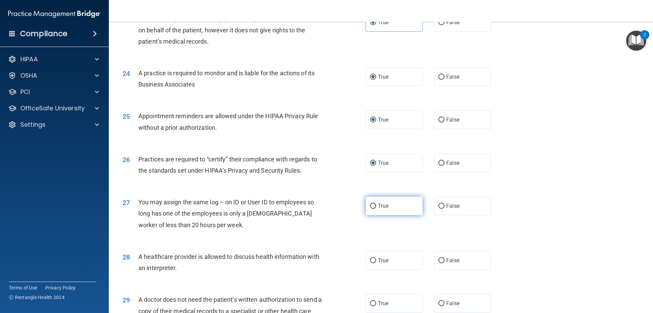
click at [370, 207] on input "True" at bounding box center [373, 205] width 6 height 5
radio input "true"
drag, startPoint x: 364, startPoint y: 260, endPoint x: 369, endPoint y: 260, distance: 5.1
click at [366, 260] on label "True" at bounding box center [394, 260] width 57 height 19
click at [370, 260] on input "True" at bounding box center [373, 260] width 6 height 5
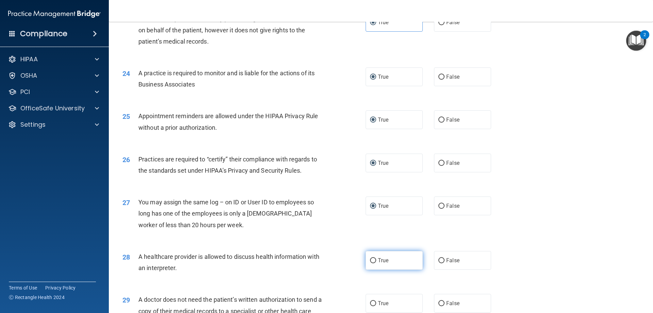
radio input "true"
click at [370, 260] on input "True" at bounding box center [373, 260] width 6 height 5
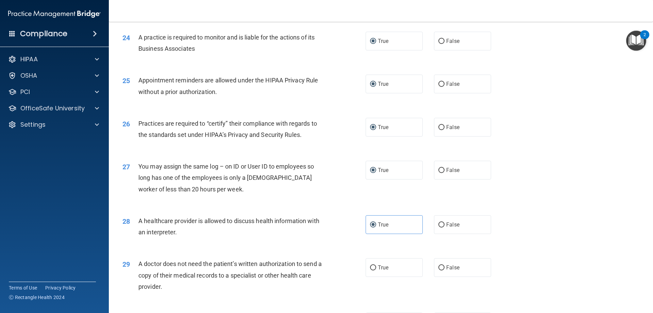
scroll to position [1224, 0]
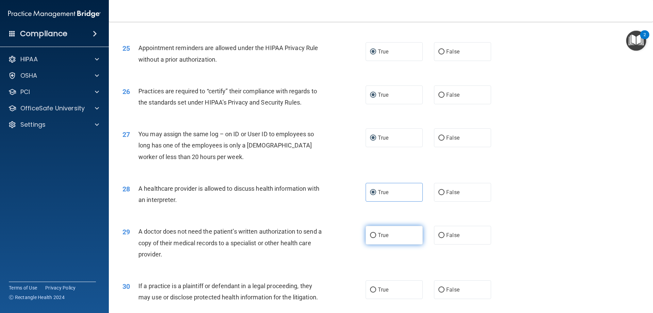
click at [374, 235] on label "True" at bounding box center [394, 234] width 57 height 19
click at [374, 235] on input "True" at bounding box center [373, 235] width 6 height 5
radio input "true"
click at [370, 289] on input "True" at bounding box center [373, 289] width 6 height 5
radio input "true"
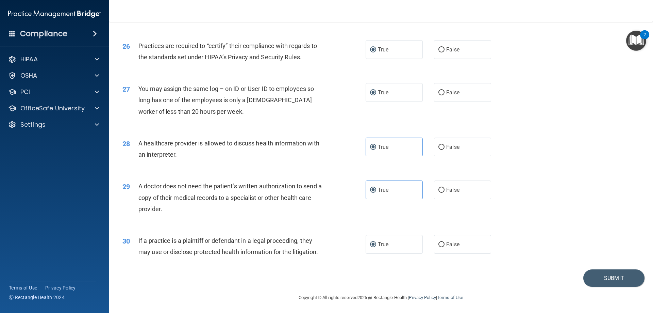
scroll to position [1271, 0]
click at [605, 280] on button "Submit" at bounding box center [613, 276] width 61 height 17
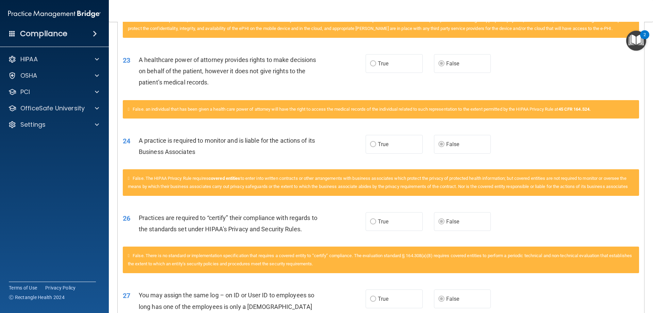
scroll to position [1151, 0]
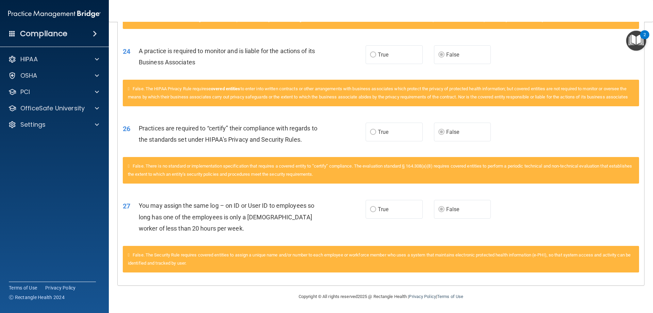
drag, startPoint x: 391, startPoint y: 254, endPoint x: 453, endPoint y: 311, distance: 83.5
click at [453, 311] on main "Calculating your score.... You did not pass the " The HIPAA Quiz #2 ". 50 out o…" at bounding box center [381, 167] width 544 height 291
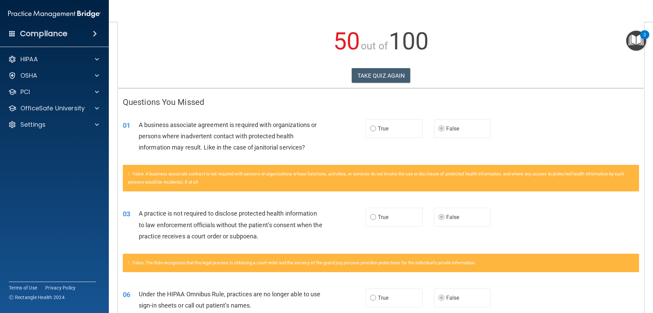
scroll to position [0, 0]
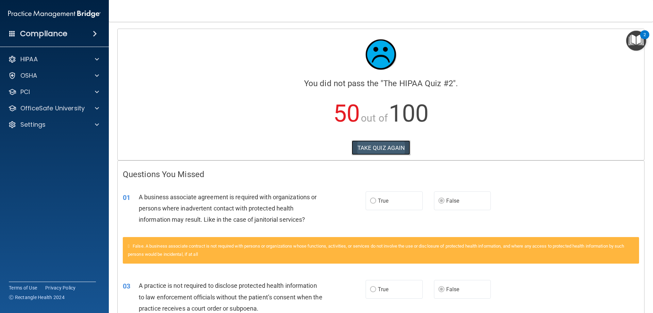
click at [376, 145] on button "TAKE QUIZ AGAIN" at bounding box center [381, 147] width 59 height 15
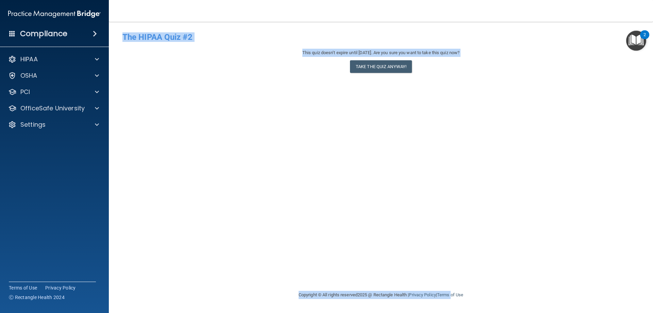
click at [553, 152] on div "- The HIPAA Quiz #2 This quiz doesn’t expire until [DATE]. Are you sure you wan…" at bounding box center [380, 156] width 517 height 255
click at [395, 66] on button "Take the quiz anyway!" at bounding box center [381, 66] width 62 height 13
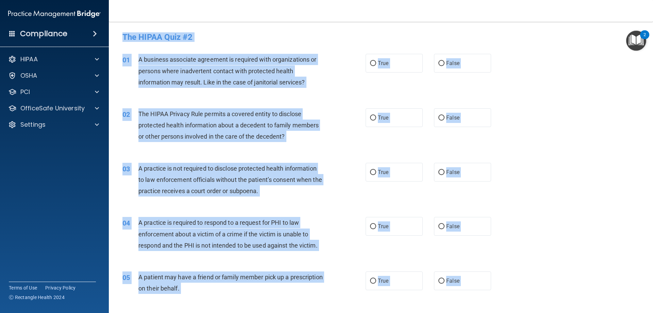
click at [525, 67] on div "01 A business associate agreement is required with organizations or persons whe…" at bounding box center [380, 72] width 527 height 54
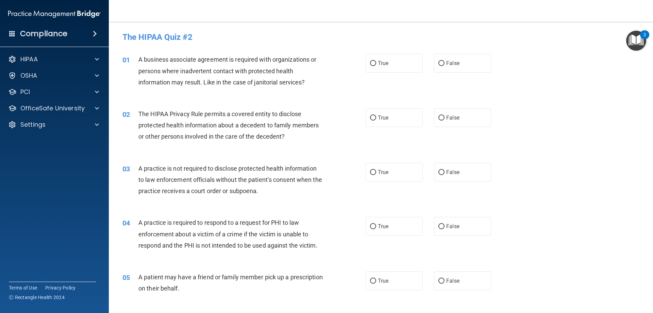
drag, startPoint x: 438, startPoint y: 61, endPoint x: 443, endPoint y: 84, distance: 23.1
click at [438, 61] on input "False" at bounding box center [441, 63] width 6 height 5
radio input "true"
click at [371, 116] on input "True" at bounding box center [373, 117] width 6 height 5
radio input "true"
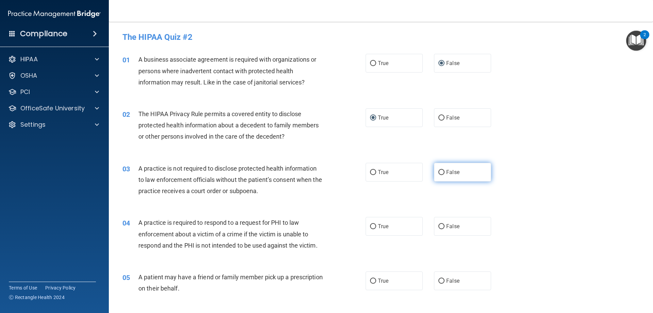
click at [438, 171] on input "False" at bounding box center [441, 172] width 6 height 5
radio input "true"
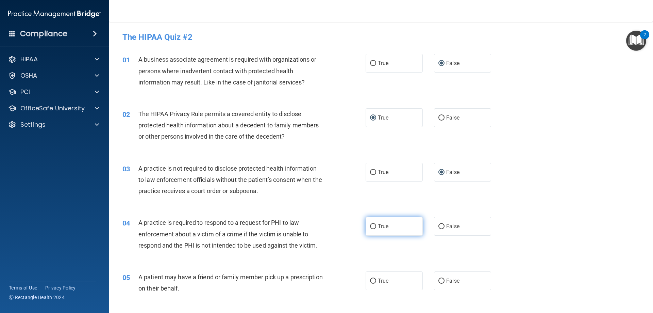
click at [370, 225] on input "True" at bounding box center [373, 226] width 6 height 5
radio input "true"
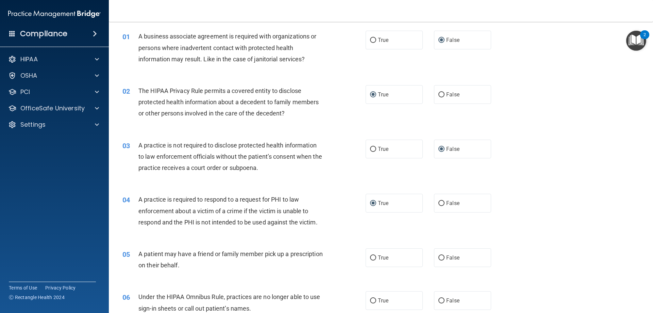
scroll to position [68, 0]
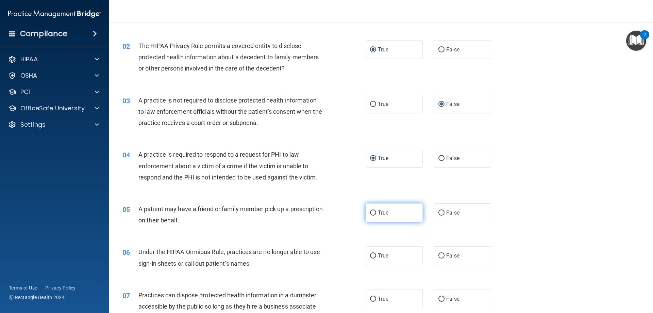
click at [372, 210] on input "True" at bounding box center [373, 212] width 6 height 5
radio input "true"
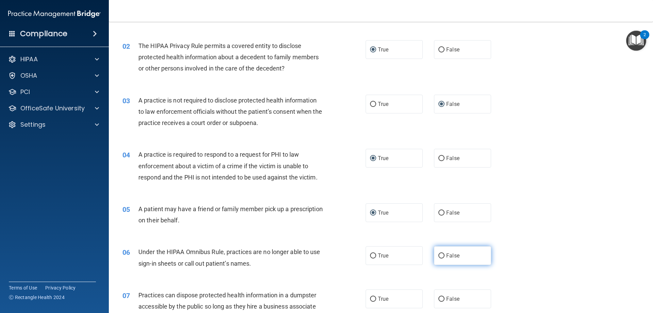
click at [438, 254] on input "False" at bounding box center [441, 255] width 6 height 5
radio input "true"
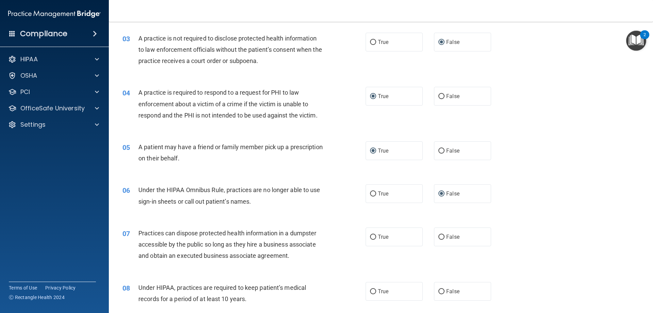
scroll to position [136, 0]
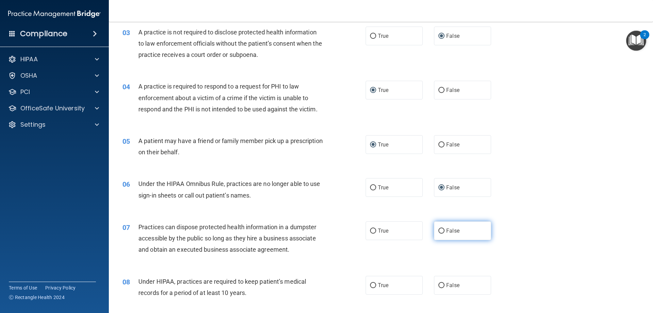
click at [438, 230] on input "False" at bounding box center [441, 230] width 6 height 5
radio input "true"
click at [439, 284] on input "False" at bounding box center [441, 285] width 6 height 5
radio input "true"
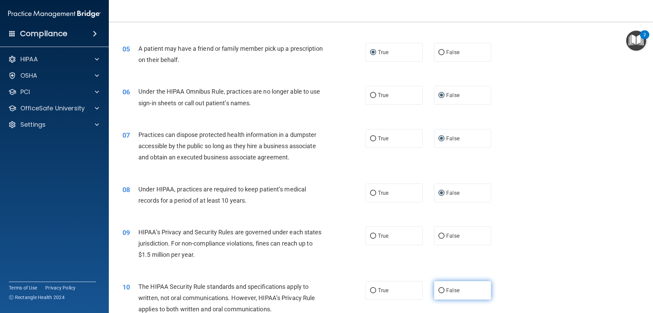
scroll to position [238, 0]
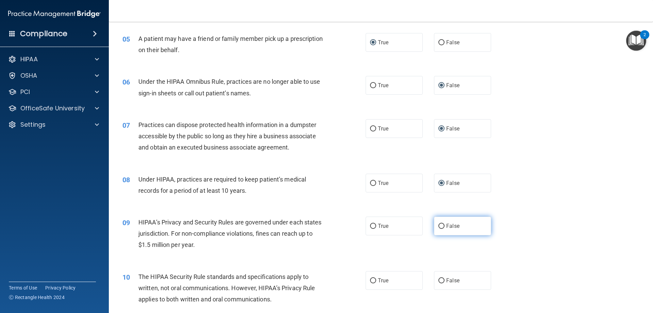
click at [438, 225] on input "False" at bounding box center [441, 225] width 6 height 5
radio input "true"
click at [372, 278] on input "True" at bounding box center [373, 280] width 6 height 5
radio input "true"
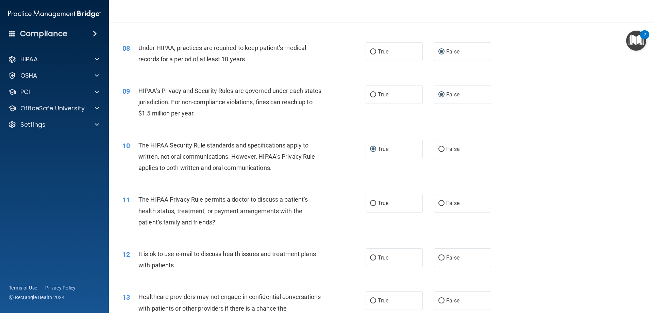
scroll to position [374, 0]
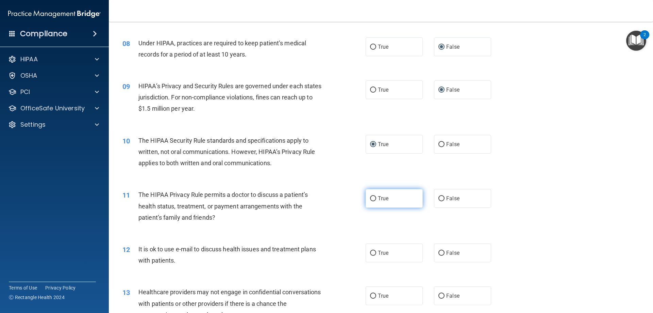
click at [372, 200] on input "True" at bounding box center [373, 198] width 6 height 5
radio input "true"
click at [371, 254] on input "True" at bounding box center [373, 252] width 6 height 5
radio input "true"
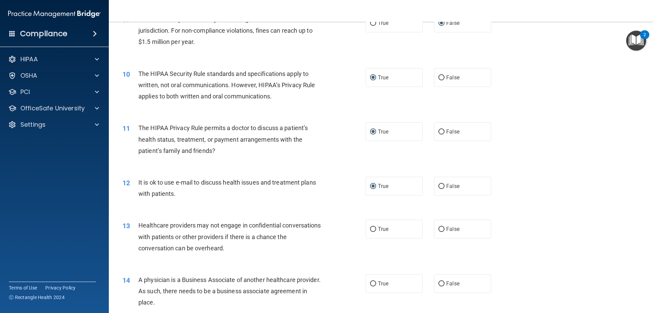
scroll to position [476, 0]
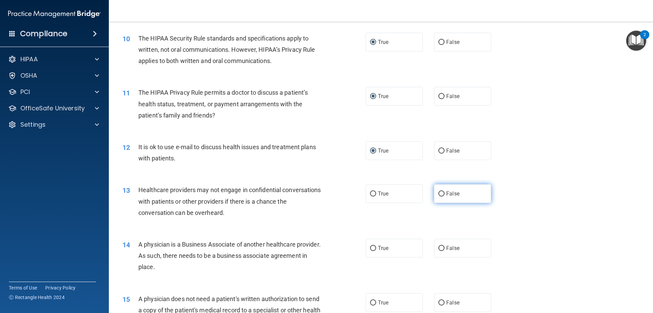
click at [441, 188] on label "False" at bounding box center [462, 193] width 57 height 19
click at [441, 191] on input "False" at bounding box center [441, 193] width 6 height 5
radio input "true"
click at [439, 248] on input "False" at bounding box center [441, 248] width 6 height 5
radio input "true"
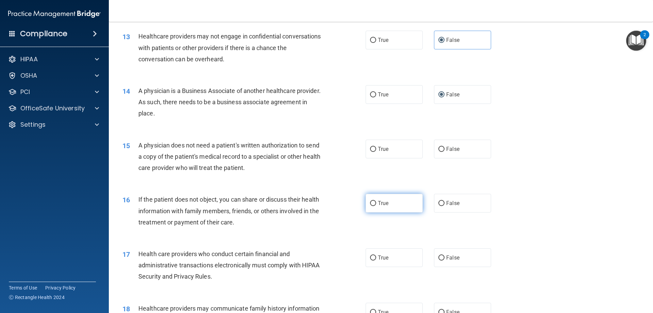
scroll to position [646, 0]
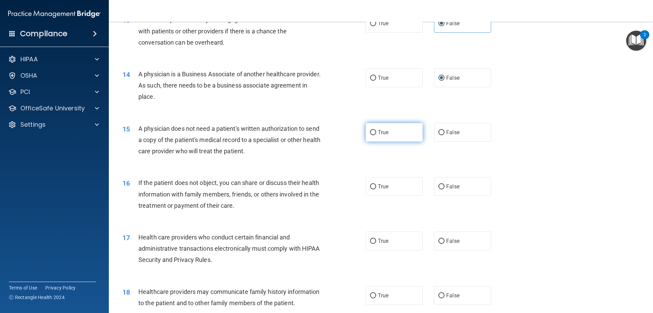
click at [370, 130] on input "True" at bounding box center [373, 132] width 6 height 5
radio input "true"
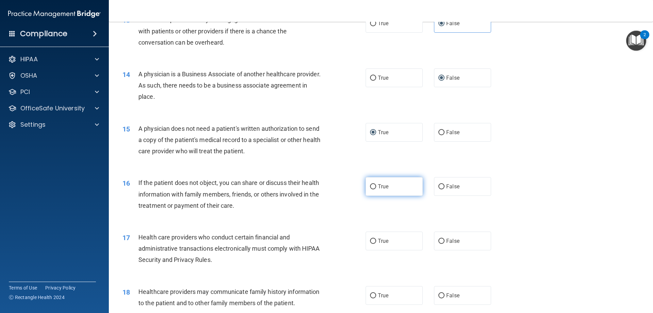
click at [371, 186] on input "True" at bounding box center [373, 186] width 6 height 5
radio input "true"
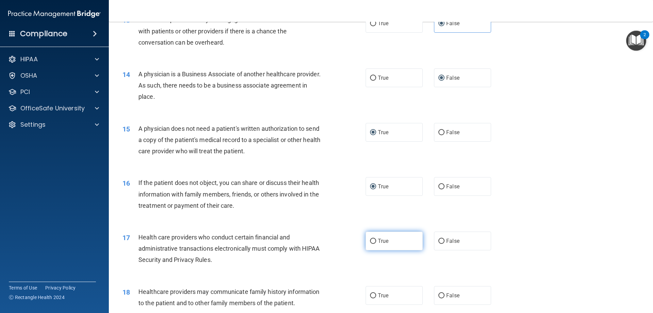
click at [370, 241] on input "True" at bounding box center [373, 240] width 6 height 5
radio input "true"
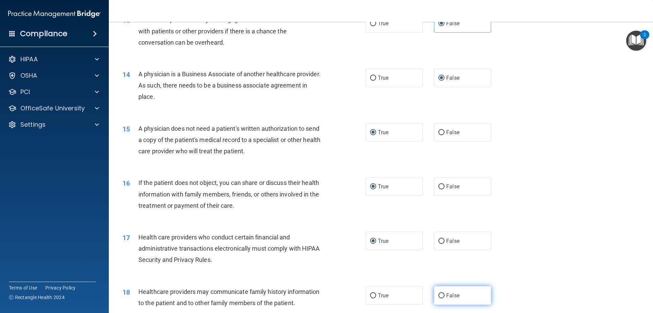
click at [439, 294] on input "False" at bounding box center [441, 295] width 6 height 5
radio input "true"
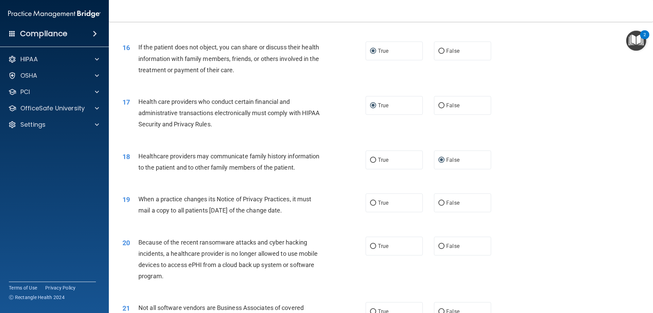
scroll to position [782, 0]
click at [438, 202] on input "False" at bounding box center [441, 202] width 6 height 5
radio input "true"
click at [438, 245] on input "False" at bounding box center [441, 245] width 6 height 5
radio input "true"
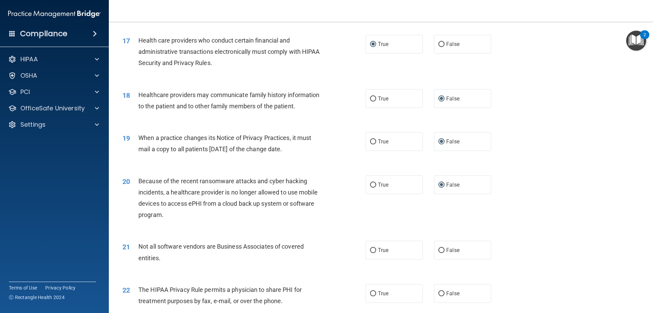
scroll to position [850, 0]
